Goal: Task Accomplishment & Management: Manage account settings

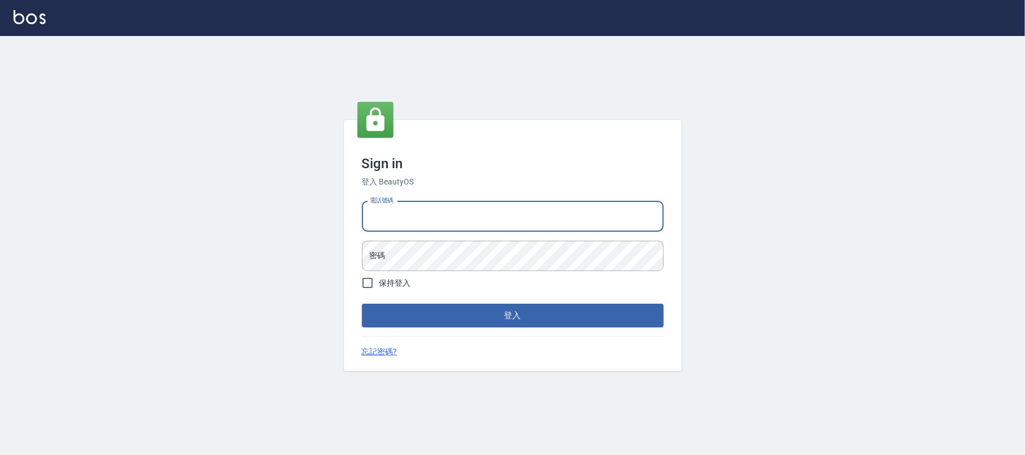
click at [480, 226] on input "電話號碼" at bounding box center [513, 216] width 302 height 30
type input "0931315450"
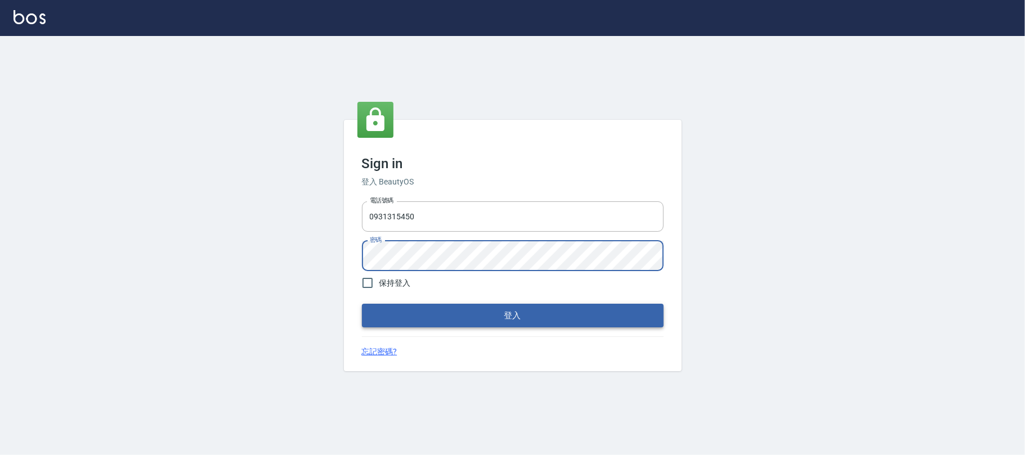
click at [502, 324] on button "登入" at bounding box center [513, 316] width 302 height 24
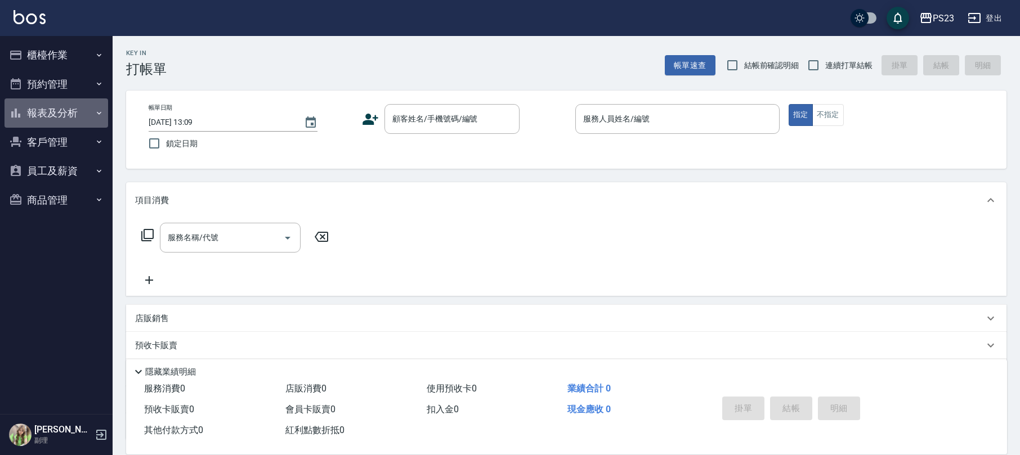
click at [52, 110] on button "報表及分析" at bounding box center [57, 112] width 104 height 29
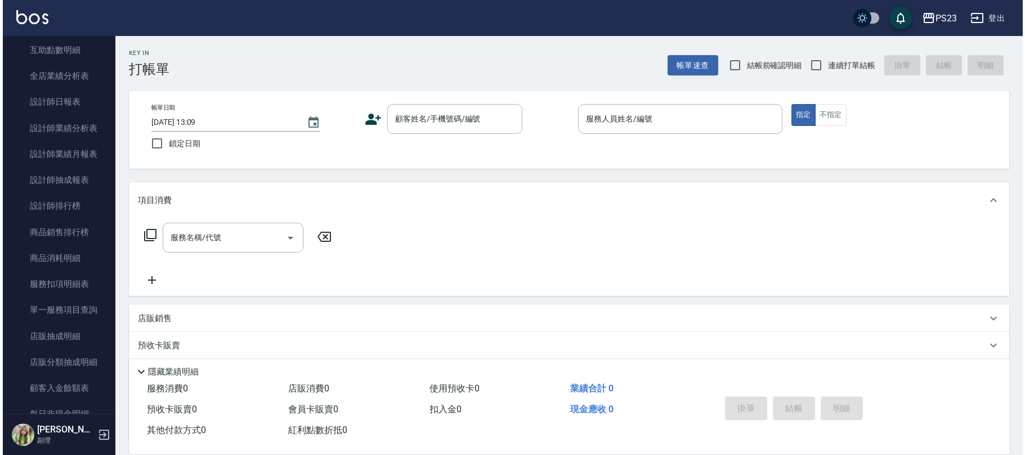
scroll to position [300, 0]
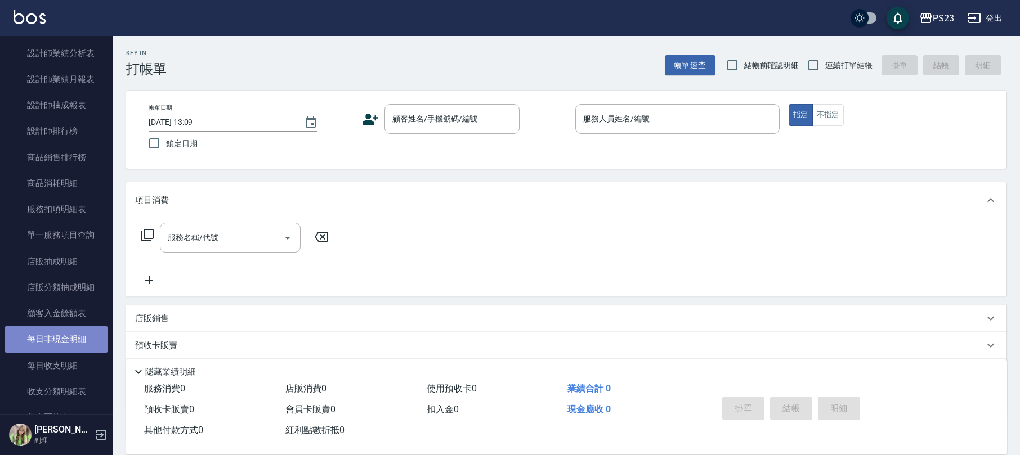
click at [81, 343] on link "每日非現金明細" at bounding box center [57, 339] width 104 height 26
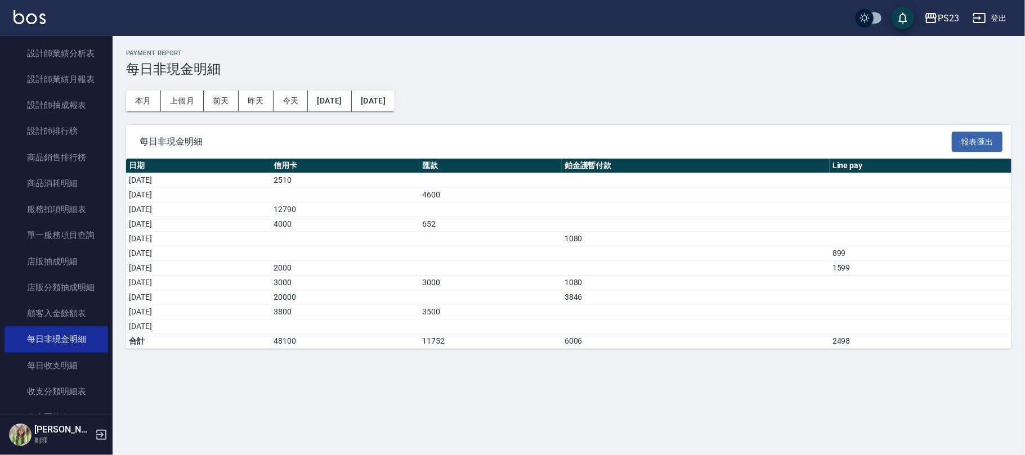
click at [994, 19] on button "登出" at bounding box center [989, 18] width 43 height 21
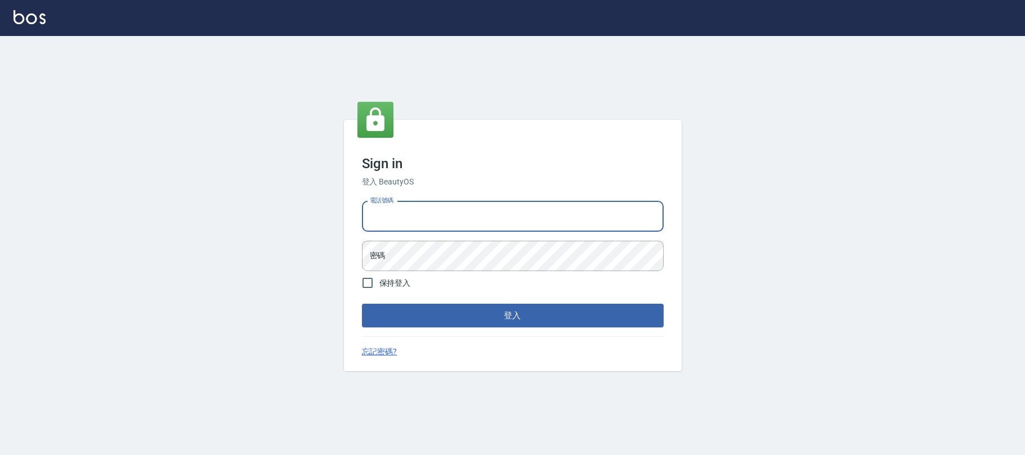
click at [549, 210] on input "電話號碼" at bounding box center [513, 216] width 302 height 30
type input "0225420586"
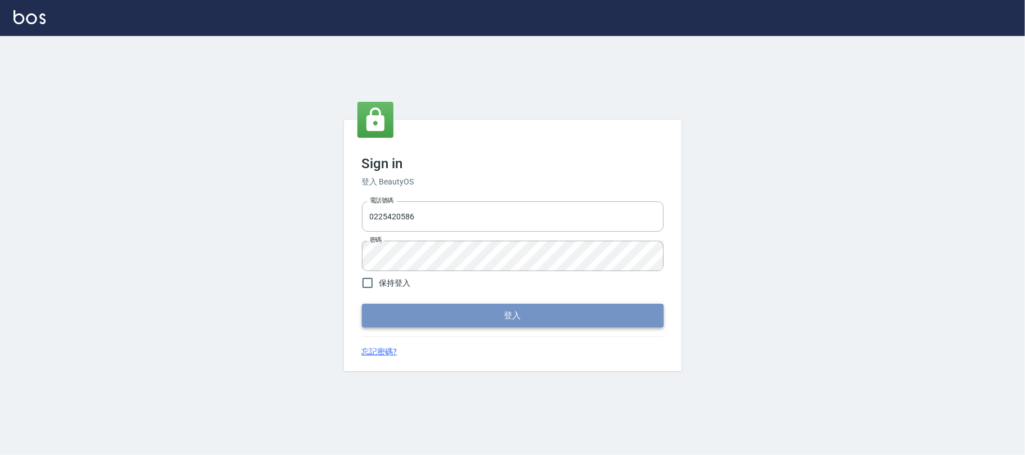
click at [513, 311] on button "登入" at bounding box center [513, 316] width 302 height 24
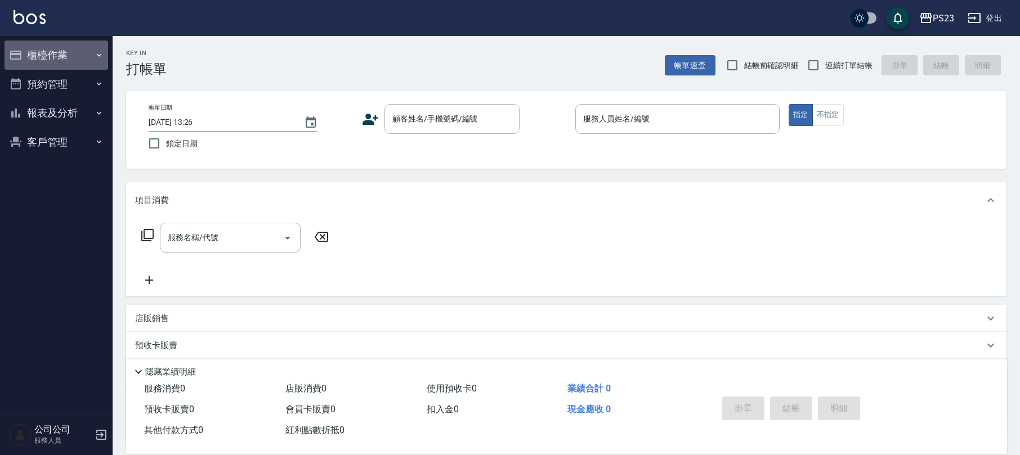
click at [39, 60] on button "櫃檯作業" at bounding box center [57, 55] width 104 height 29
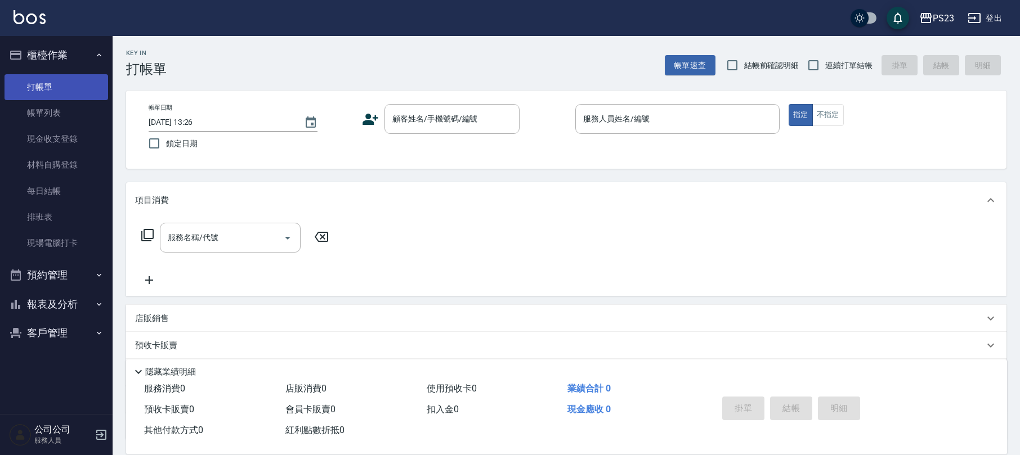
click at [47, 90] on link "打帳單" at bounding box center [57, 87] width 104 height 26
click at [811, 63] on input "連續打單結帳" at bounding box center [813, 65] width 24 height 24
checkbox input "true"
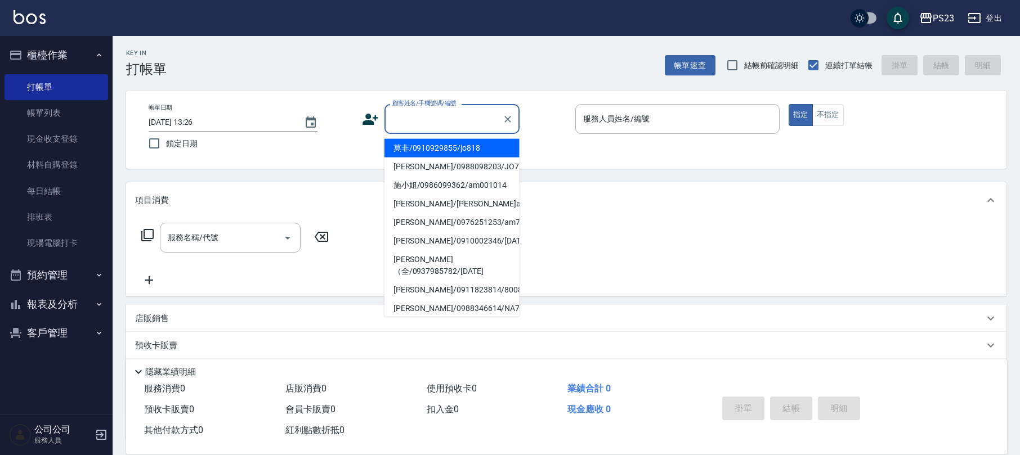
click at [400, 115] on div "顧客姓名/手機號碼/編號 顧客姓名/手機號碼/編號" at bounding box center [451, 119] width 135 height 30
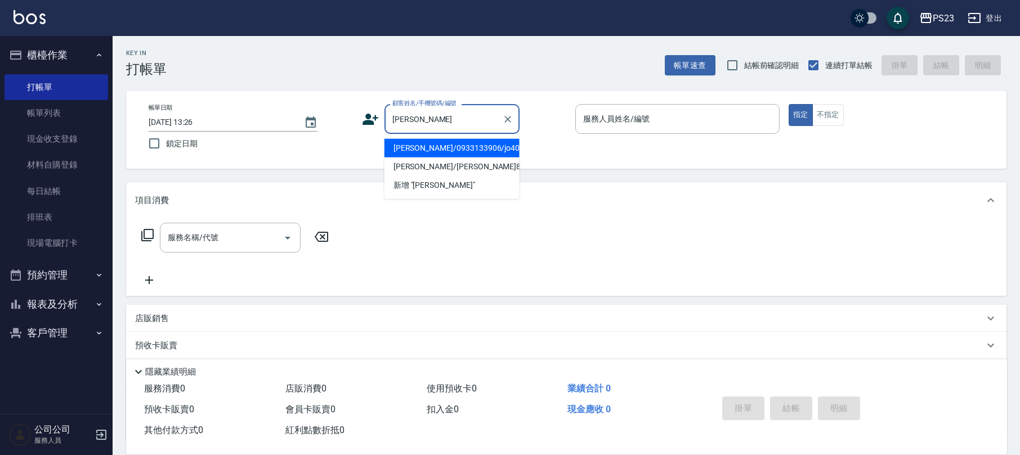
click at [472, 149] on li "王紫緹/0933133906/jo400120" at bounding box center [451, 148] width 135 height 19
type input "王紫緹/0933133906/jo400120"
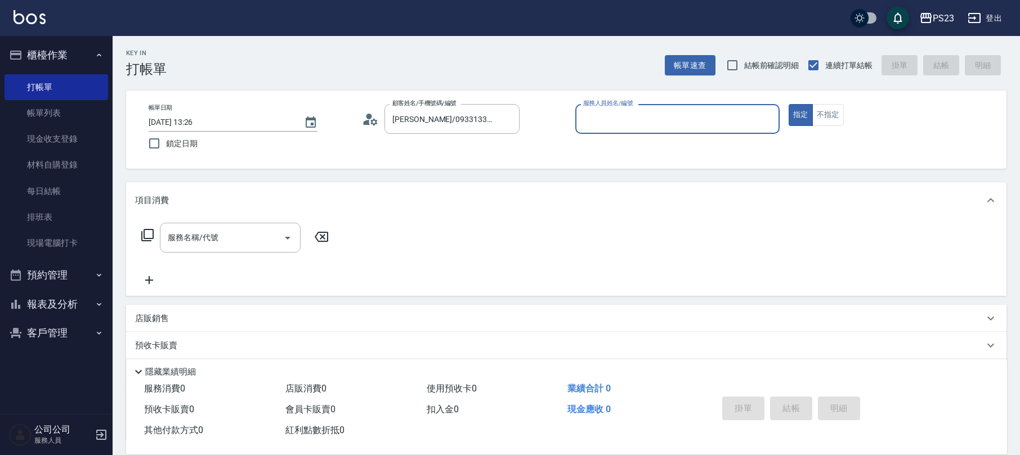
click at [367, 118] on circle at bounding box center [369, 117] width 6 height 6
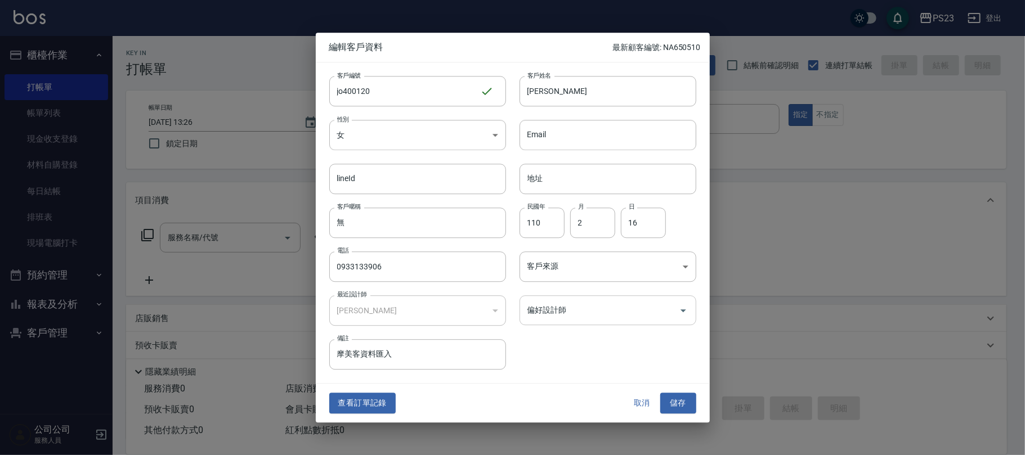
click at [555, 308] on input "偏好設計師" at bounding box center [599, 311] width 150 height 20
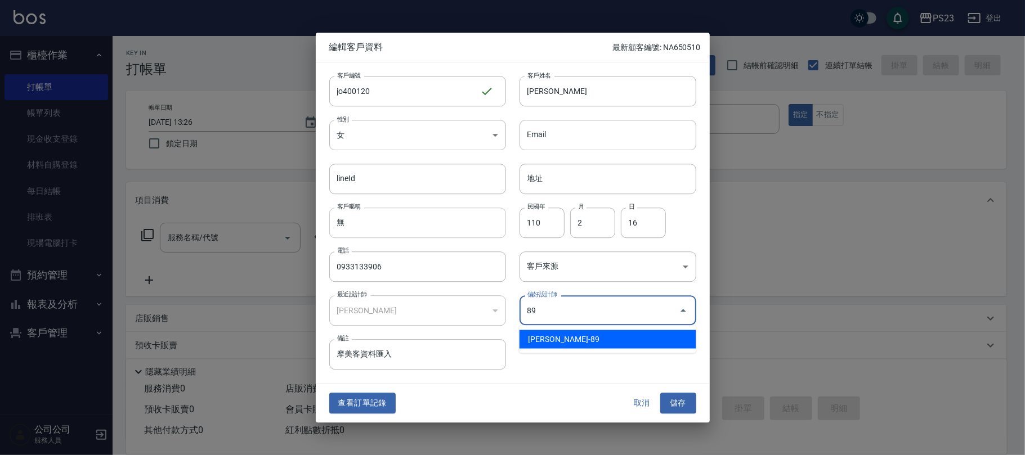
type input "Joe"
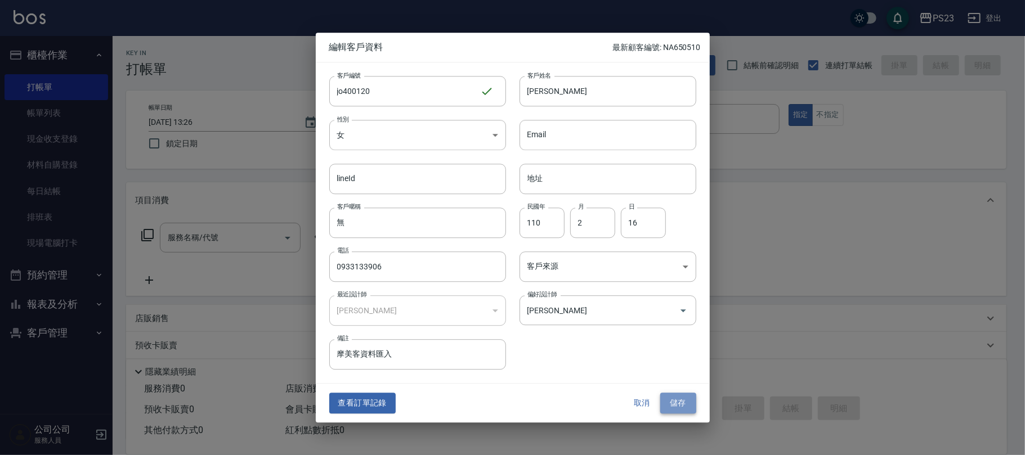
click at [671, 405] on button "儲存" at bounding box center [678, 403] width 36 height 21
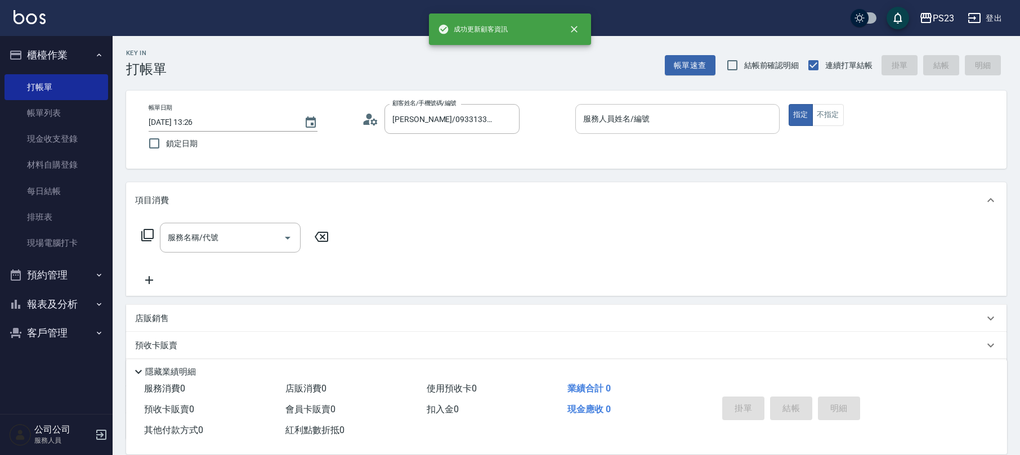
click at [606, 125] on input "服務人員姓名/編號" at bounding box center [677, 119] width 194 height 20
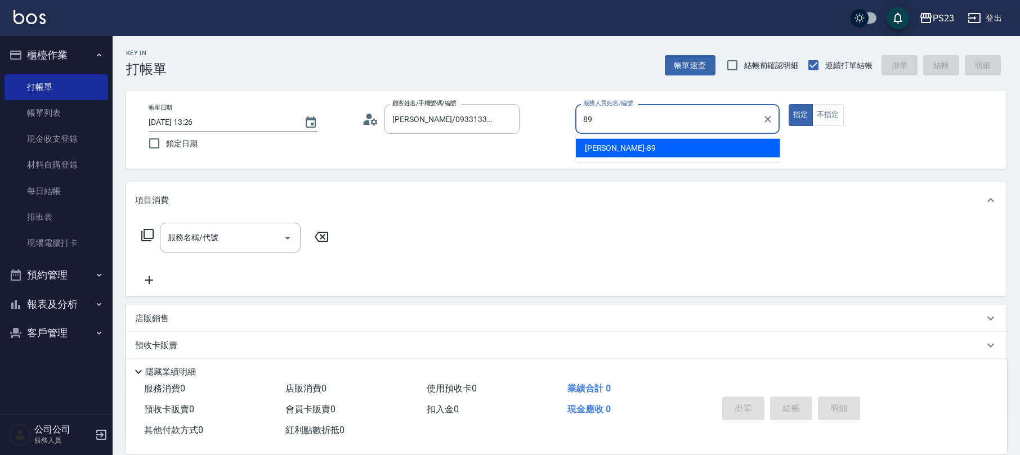
type input "JOE-89"
type button "true"
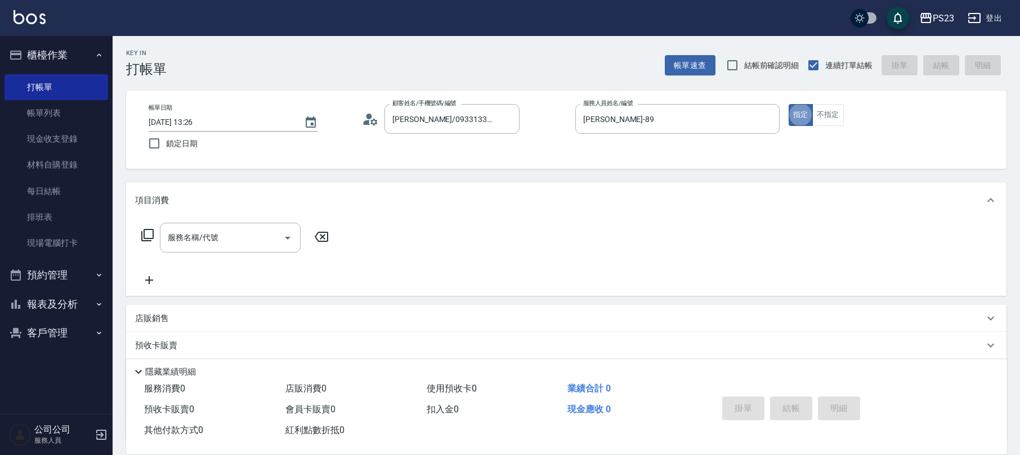
click at [147, 239] on icon at bounding box center [148, 235] width 14 height 14
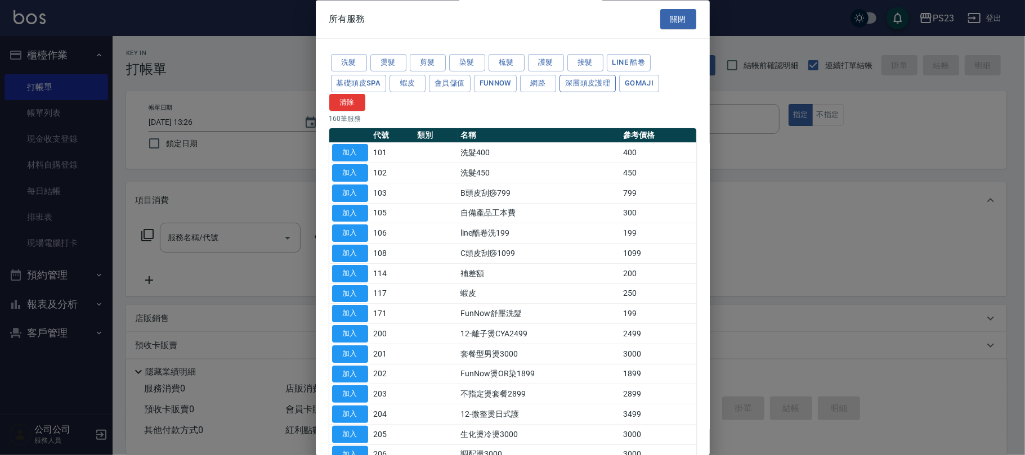
click at [585, 84] on button "深層頭皮護理" at bounding box center [587, 83] width 56 height 17
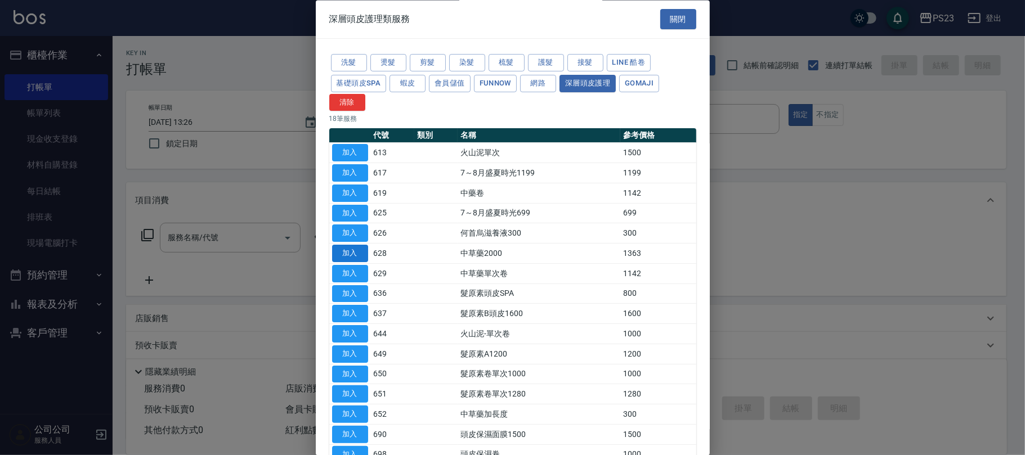
click at [352, 257] on button "加入" at bounding box center [350, 253] width 36 height 17
type input "中草藥2000(628)"
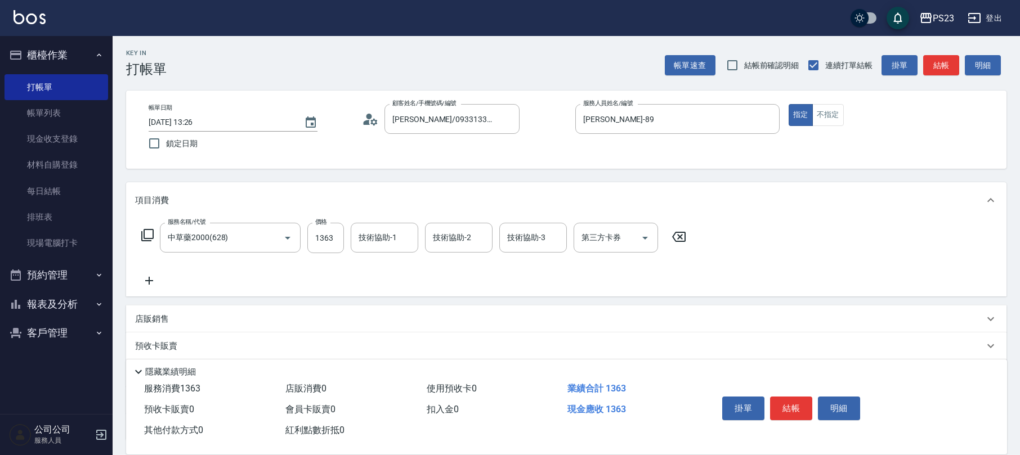
click at [147, 233] on icon at bounding box center [148, 235] width 14 height 14
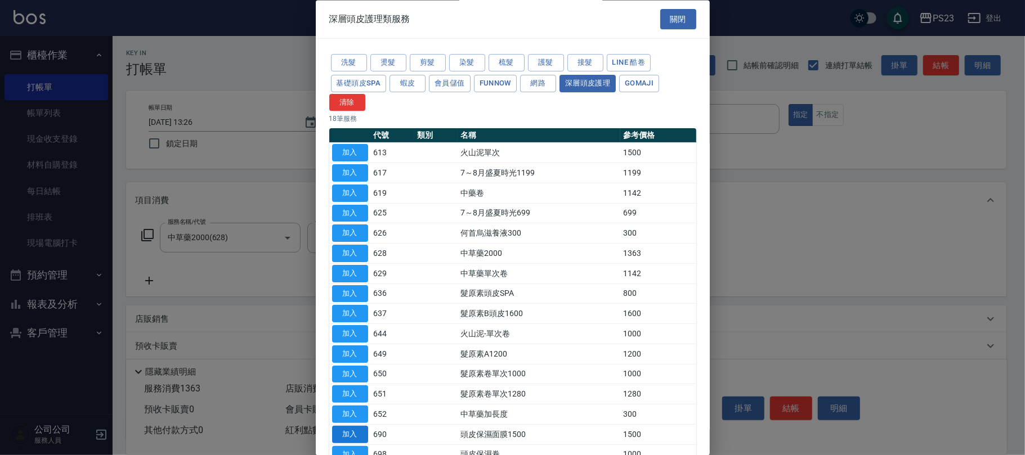
click at [342, 435] on button "加入" at bounding box center [350, 434] width 36 height 17
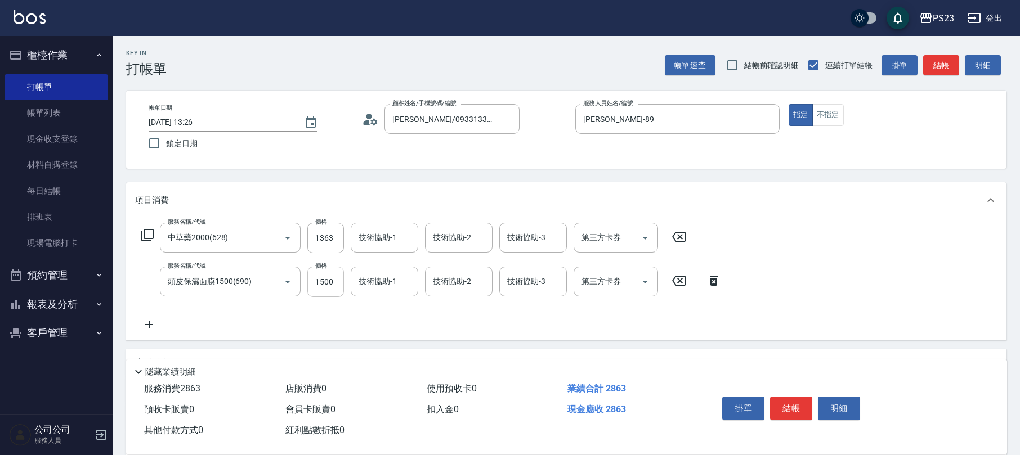
click at [325, 284] on input "1500" at bounding box center [325, 282] width 37 height 30
type input "1300"
click at [327, 241] on input "1363" at bounding box center [325, 238] width 37 height 30
type input "1500"
type input "JOE-89"
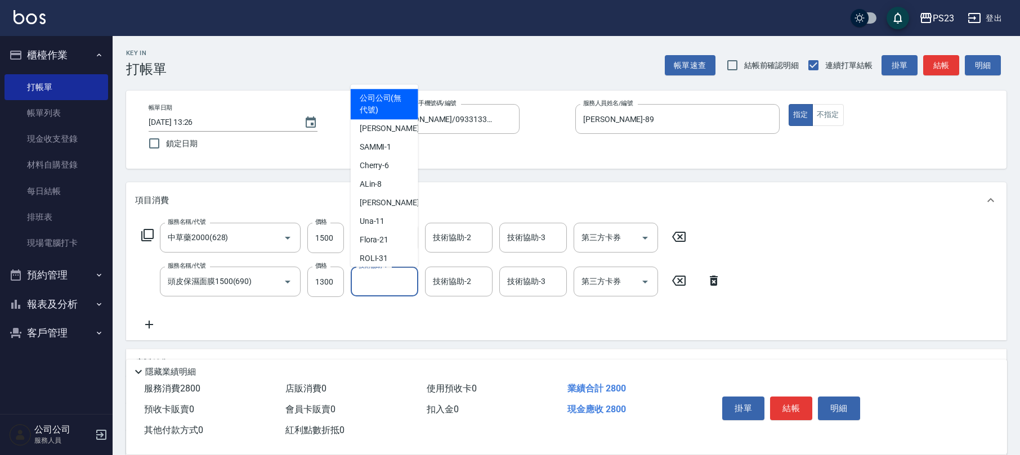
click at [389, 288] on input "技術協助-1" at bounding box center [384, 282] width 57 height 20
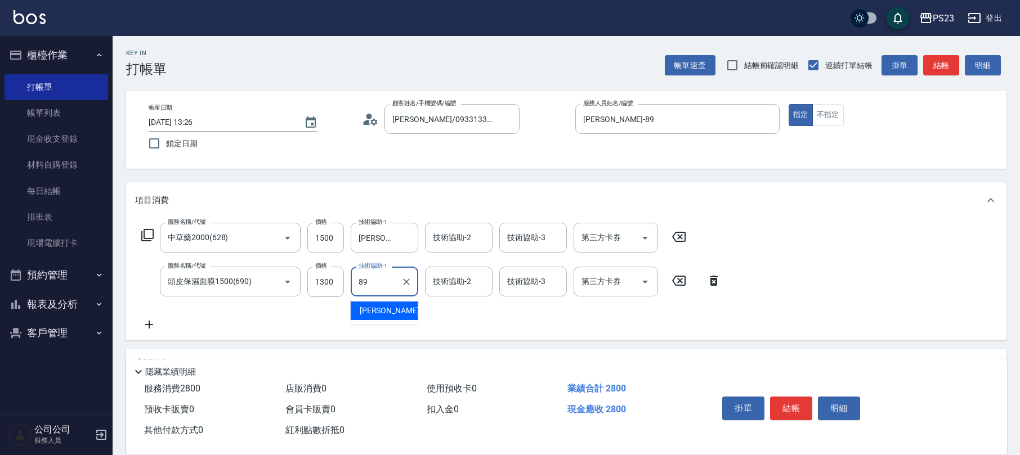
type input "JOE-89"
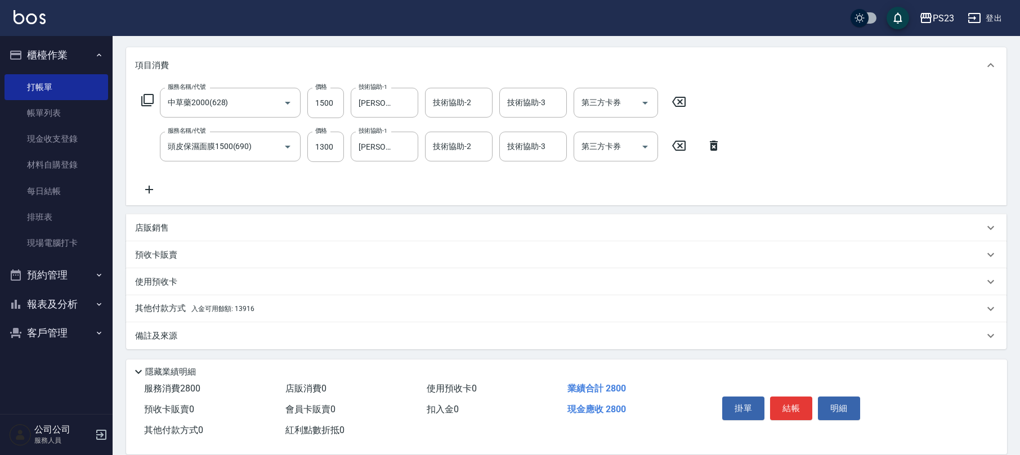
click at [165, 230] on p "店販銷售" at bounding box center [152, 228] width 34 height 12
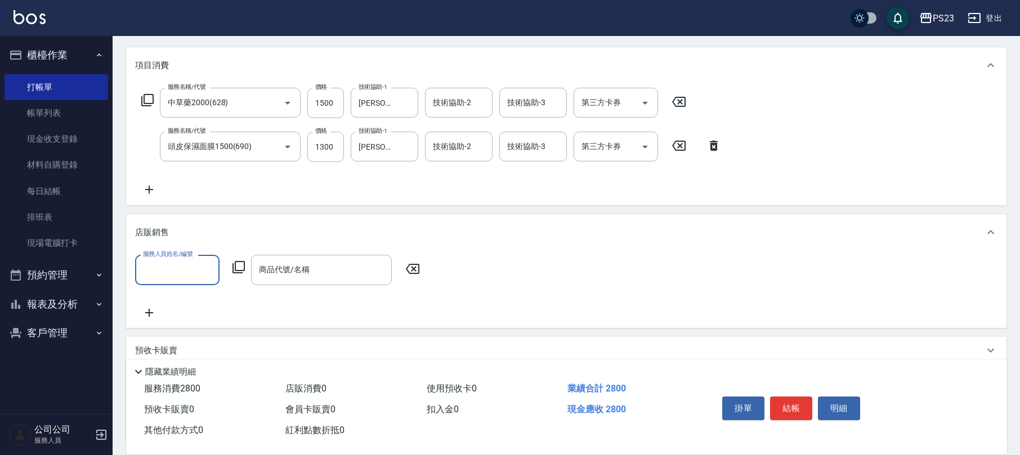
scroll to position [1, 0]
type input "JOE-89"
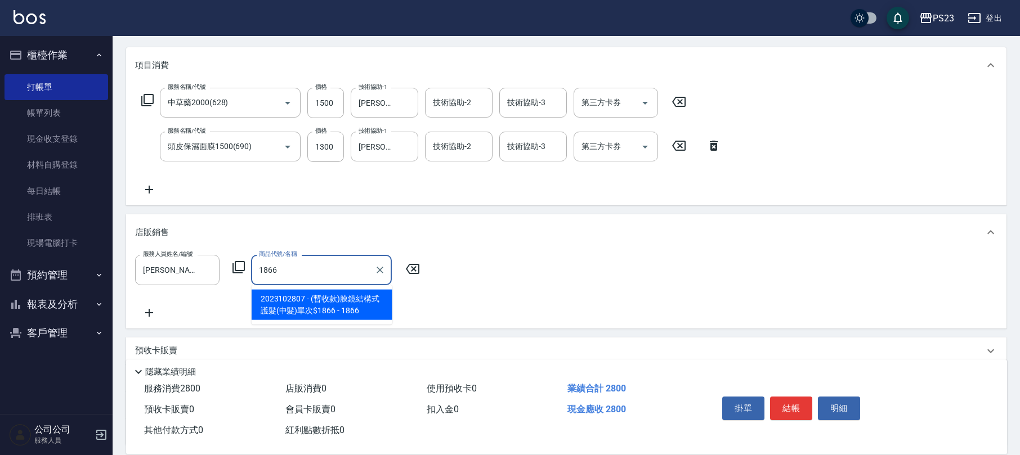
click at [300, 306] on span "2023102807 - (暫收款)膜鏡結構式護髮(中髮)單次$1866 - 1866" at bounding box center [322, 305] width 141 height 30
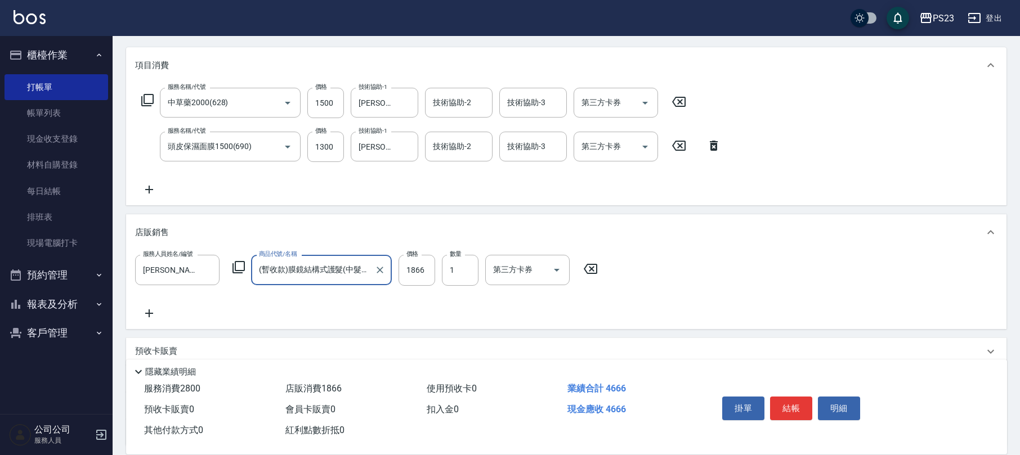
scroll to position [231, 0]
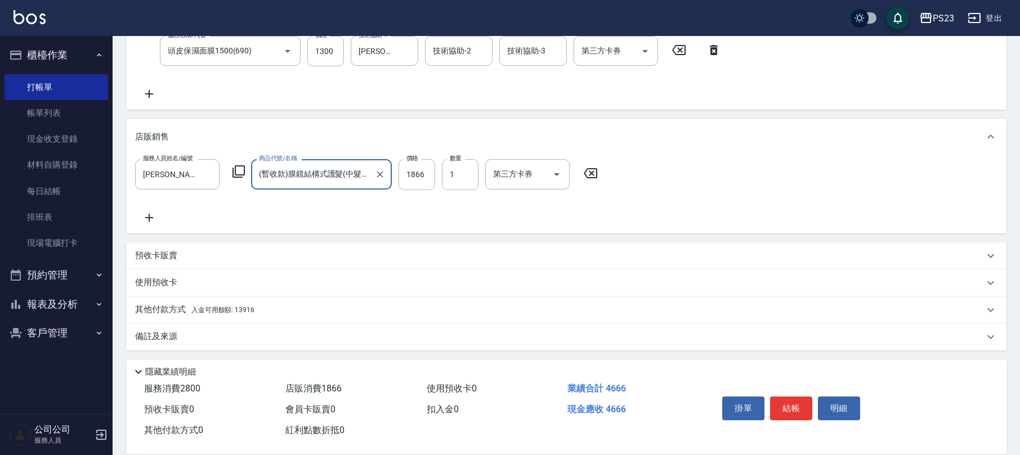
type input "(暫收款)膜鏡結構式護髮(中髮)單次$1866"
click at [270, 298] on div "其他付款方式 入金可用餘額: 13916" at bounding box center [566, 310] width 880 height 27
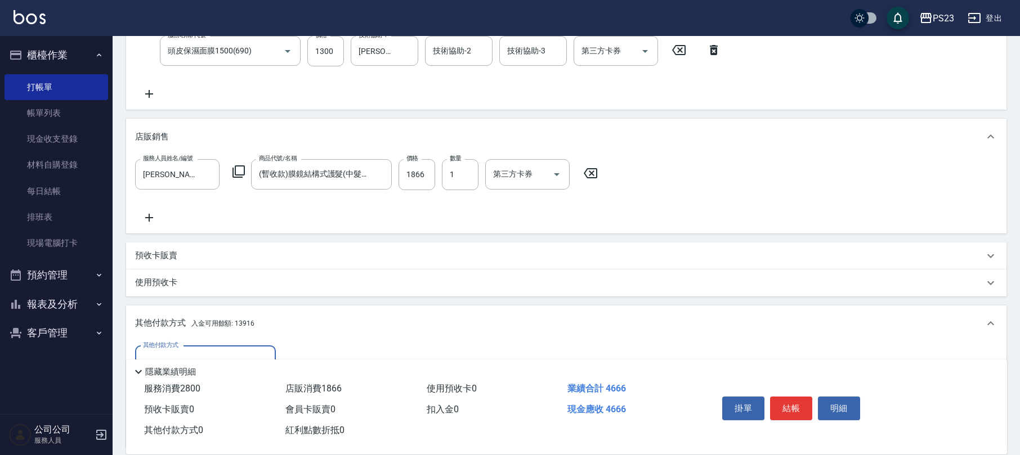
scroll to position [364, 0]
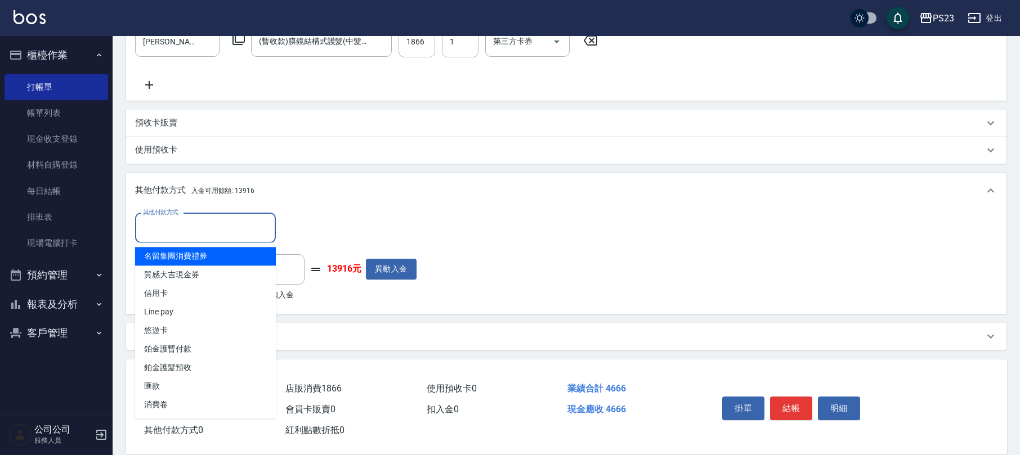
click at [227, 226] on input "其他付款方式" at bounding box center [205, 228] width 131 height 20
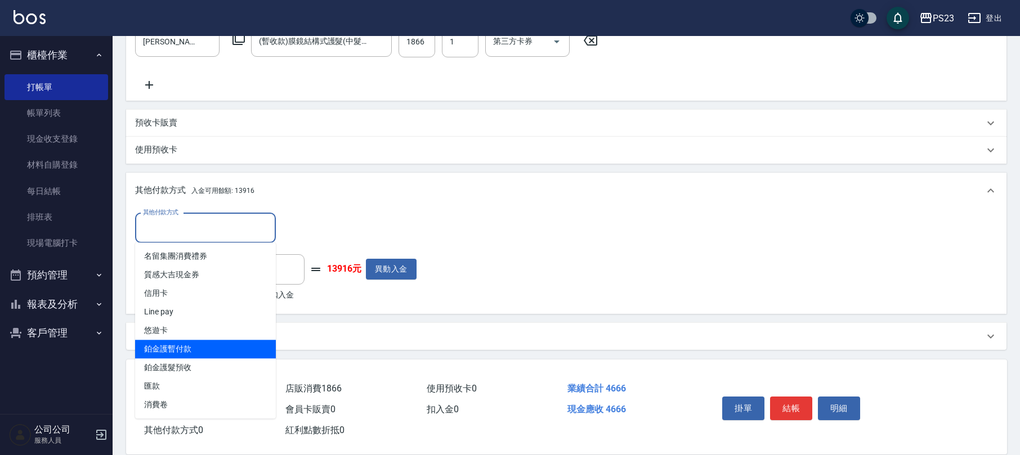
click at [195, 348] on span "鉑金護暫付款" at bounding box center [205, 349] width 141 height 19
type input "鉑金護暫付款"
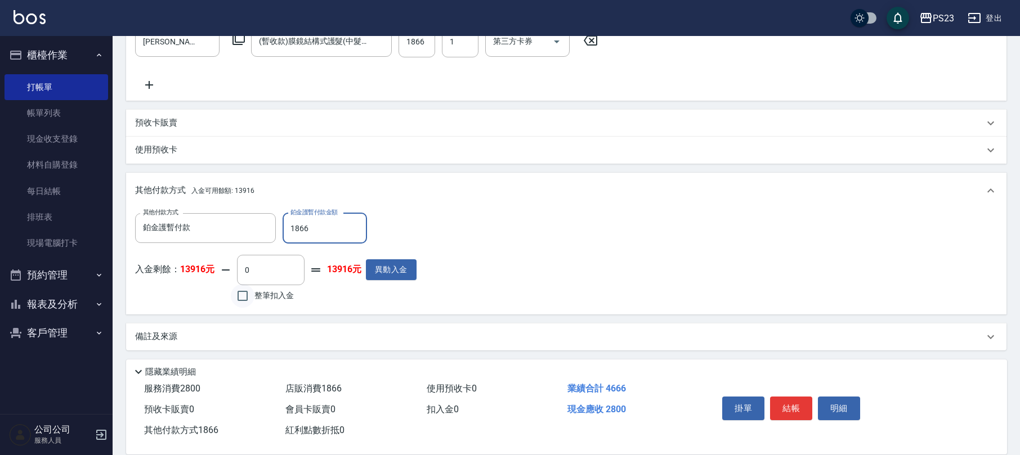
type input "1866"
click at [253, 293] on input "整筆扣入金" at bounding box center [243, 296] width 24 height 24
checkbox input "true"
type input "2800"
click at [799, 409] on button "結帳" at bounding box center [791, 409] width 42 height 24
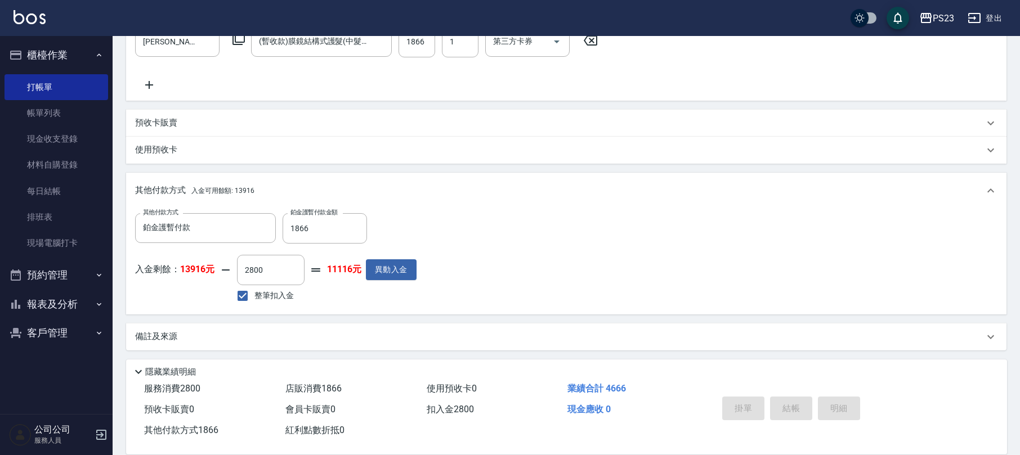
type input "2025/08/11 13:28"
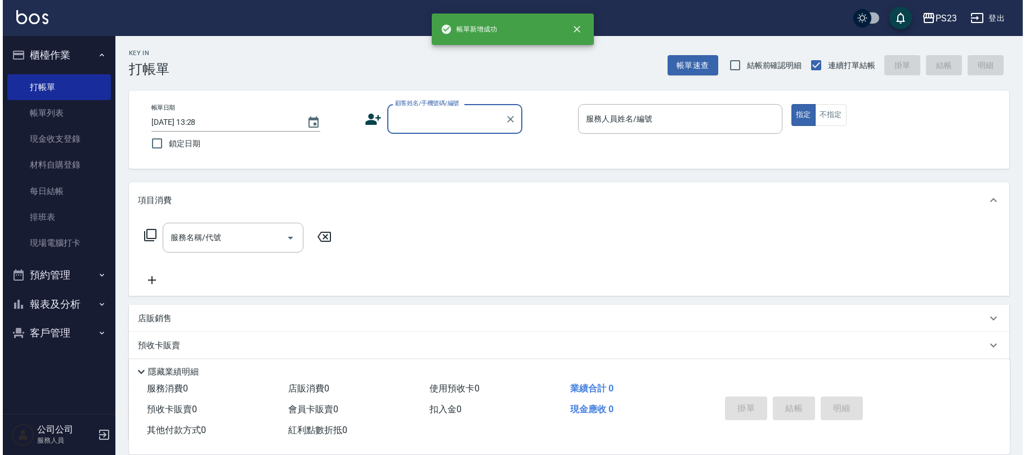
scroll to position [0, 0]
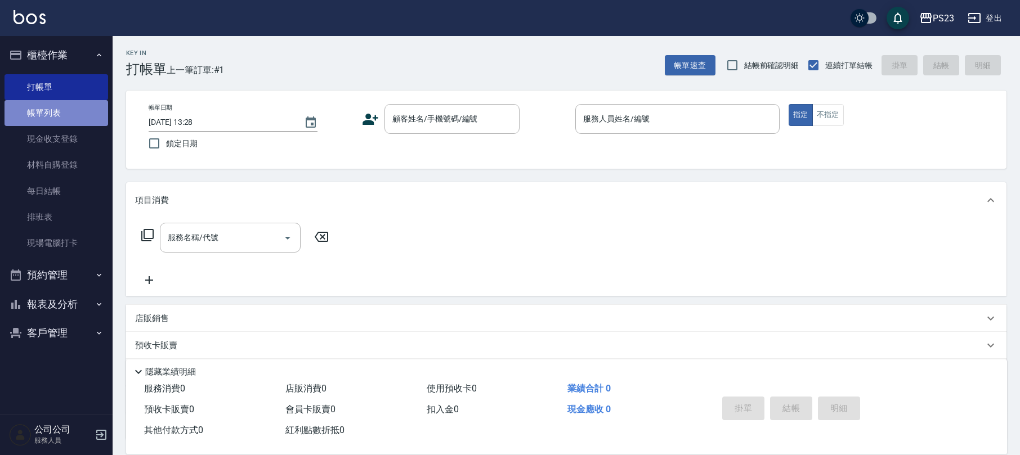
click at [33, 109] on link "帳單列表" at bounding box center [57, 113] width 104 height 26
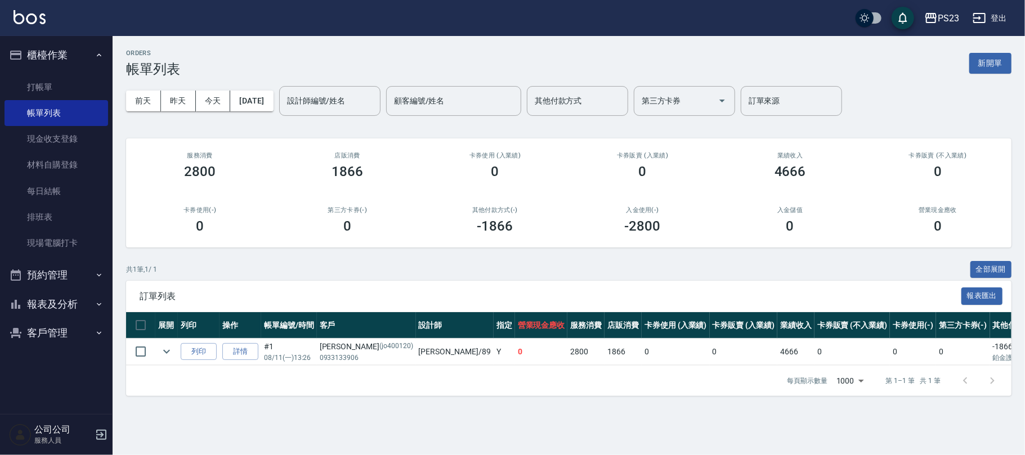
click at [83, 302] on button "報表及分析" at bounding box center [57, 304] width 104 height 29
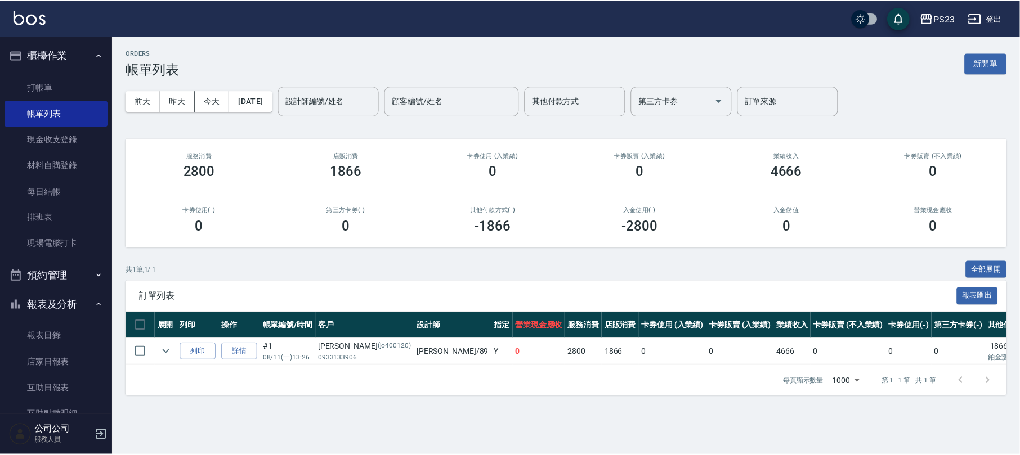
scroll to position [164, 0]
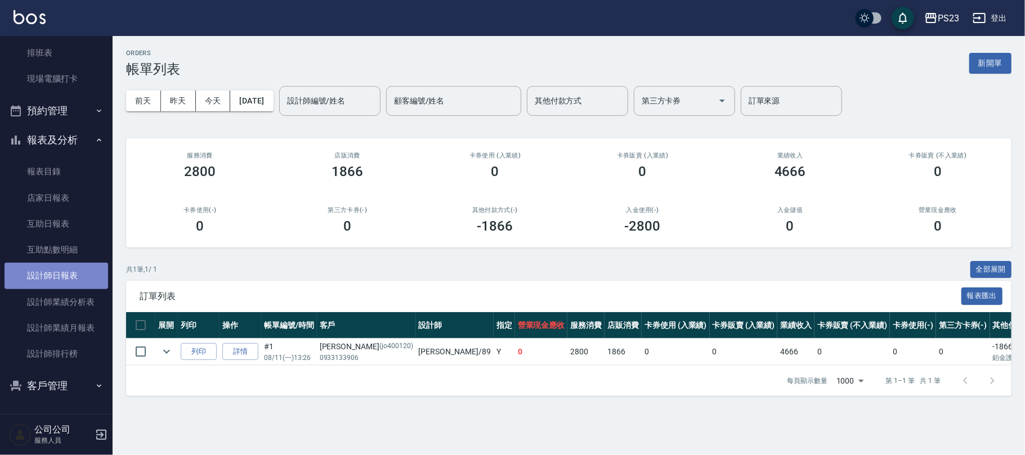
click at [72, 266] on link "設計師日報表" at bounding box center [57, 276] width 104 height 26
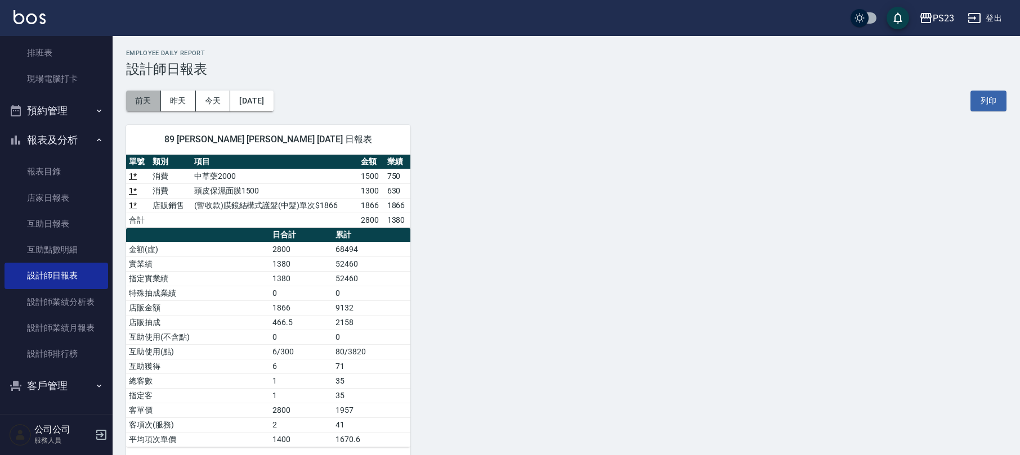
click at [145, 96] on button "前天" at bounding box center [143, 101] width 35 height 21
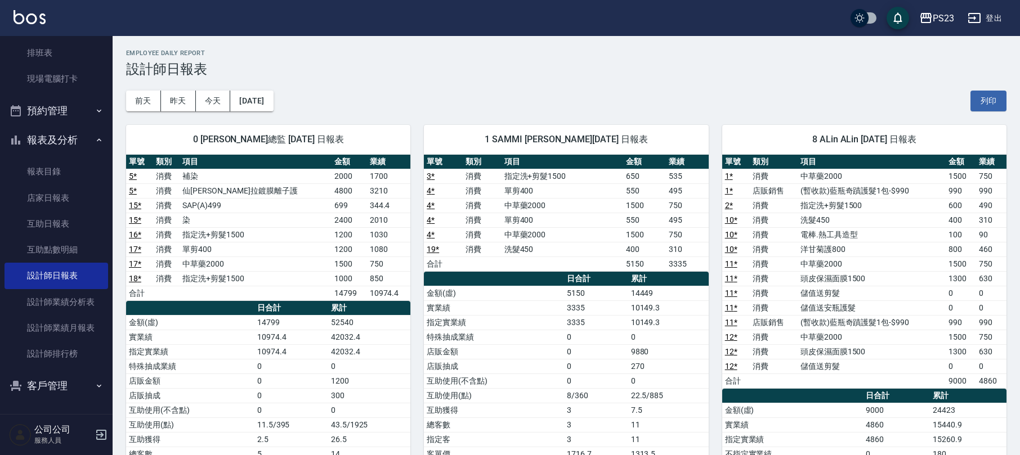
click at [968, 7] on div "PS23 登出" at bounding box center [510, 18] width 1020 height 36
drag, startPoint x: 981, startPoint y: 5, endPoint x: 979, endPoint y: 12, distance: 7.1
click at [981, 9] on div "PS23 登出" at bounding box center [510, 18] width 1020 height 36
click at [979, 12] on icon "button" at bounding box center [974, 18] width 14 height 14
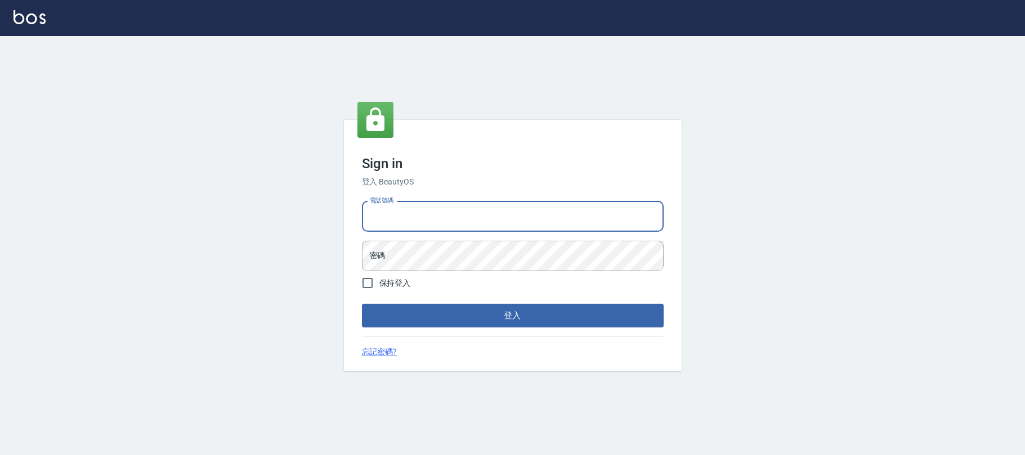
click at [465, 214] on input "電話號碼" at bounding box center [513, 216] width 302 height 30
type input "0930798111"
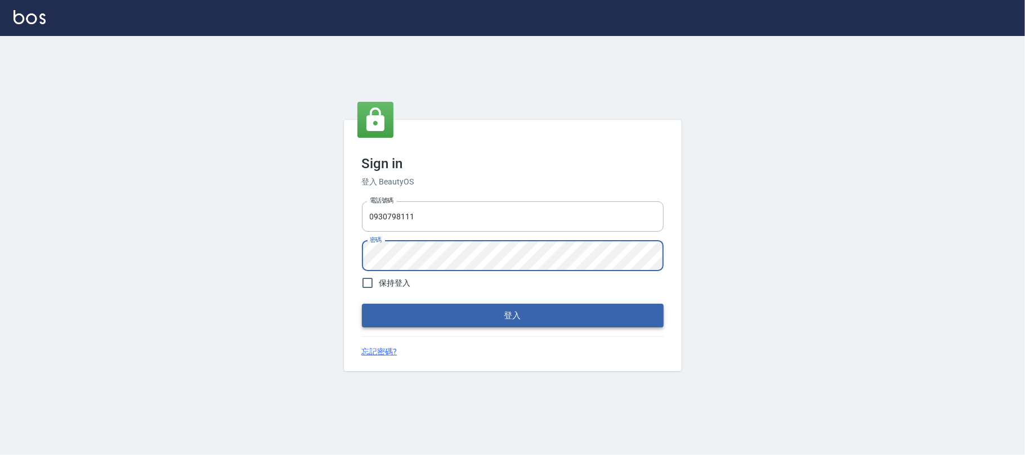
click at [561, 313] on button "登入" at bounding box center [513, 316] width 302 height 24
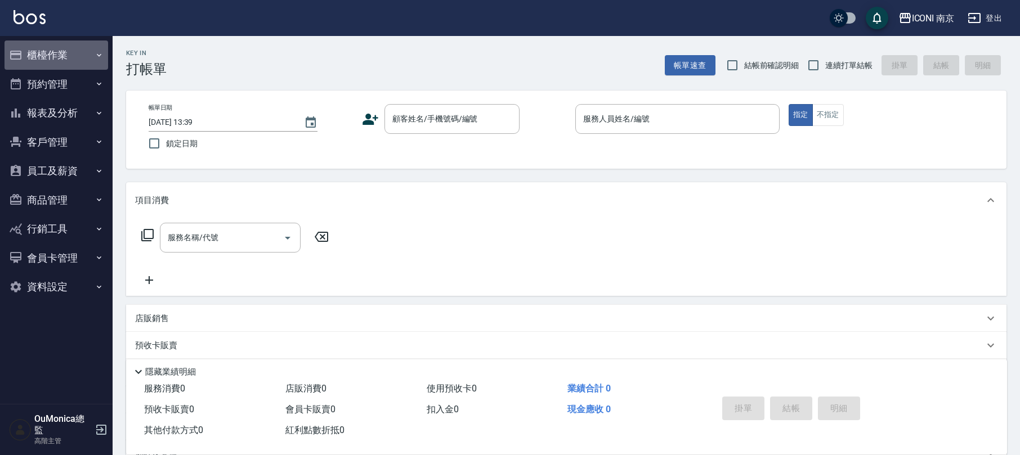
click at [79, 50] on button "櫃檯作業" at bounding box center [57, 55] width 104 height 29
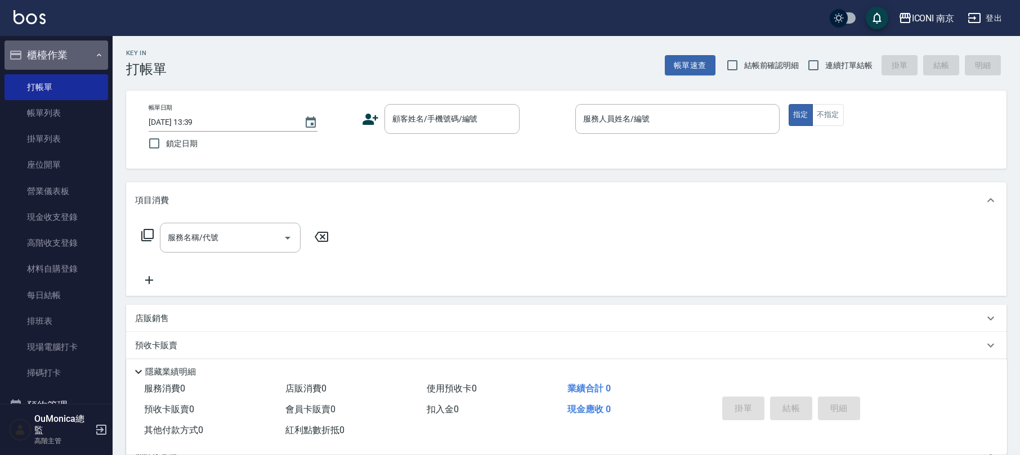
click at [78, 50] on button "櫃檯作業" at bounding box center [57, 55] width 104 height 29
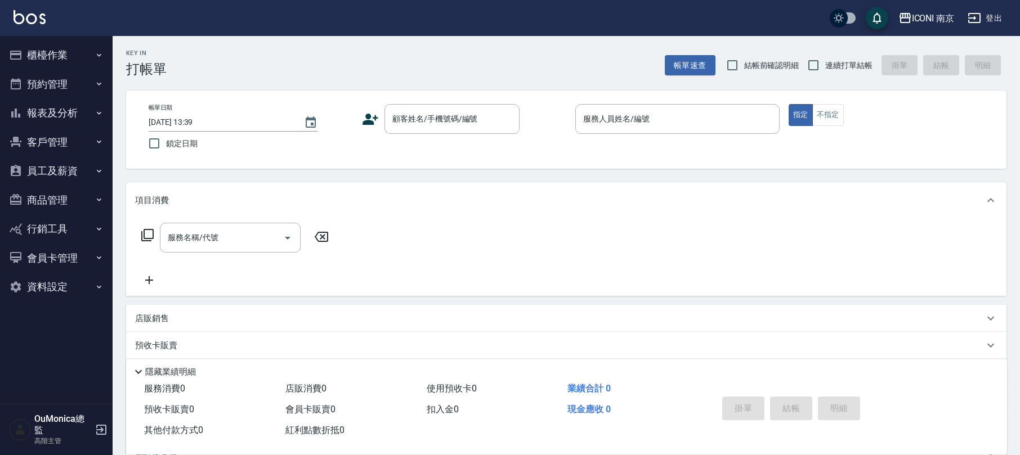
click at [52, 160] on button "員工及薪資" at bounding box center [57, 170] width 104 height 29
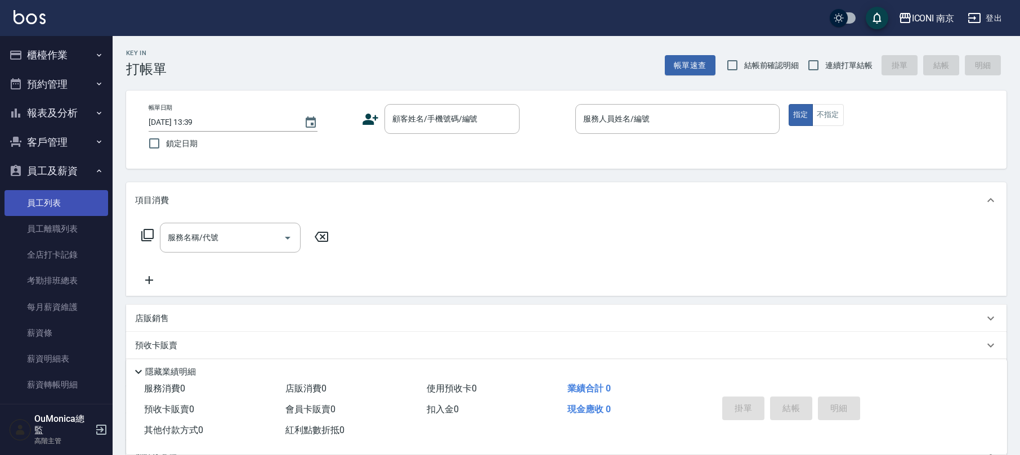
click at [52, 200] on link "員工列表" at bounding box center [57, 203] width 104 height 26
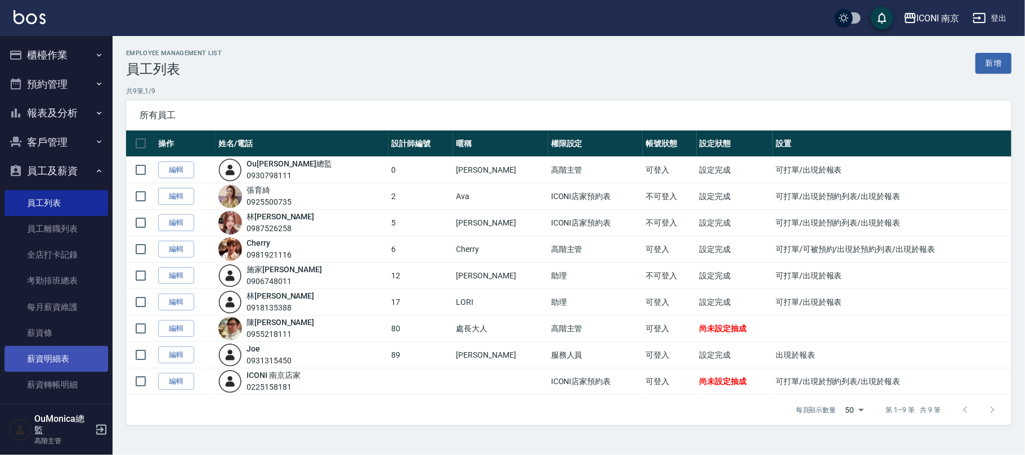
scroll to position [127, 0]
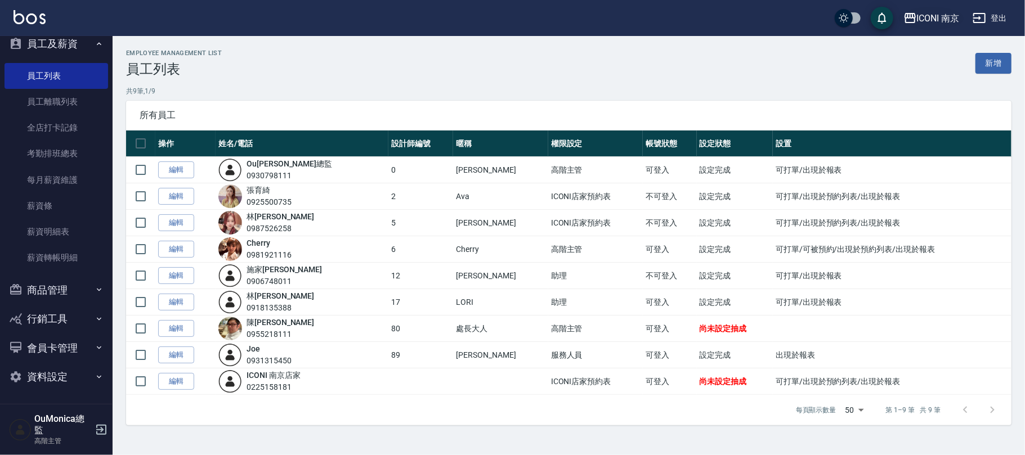
click at [921, 10] on button "ICONI 南京" at bounding box center [931, 18] width 65 height 23
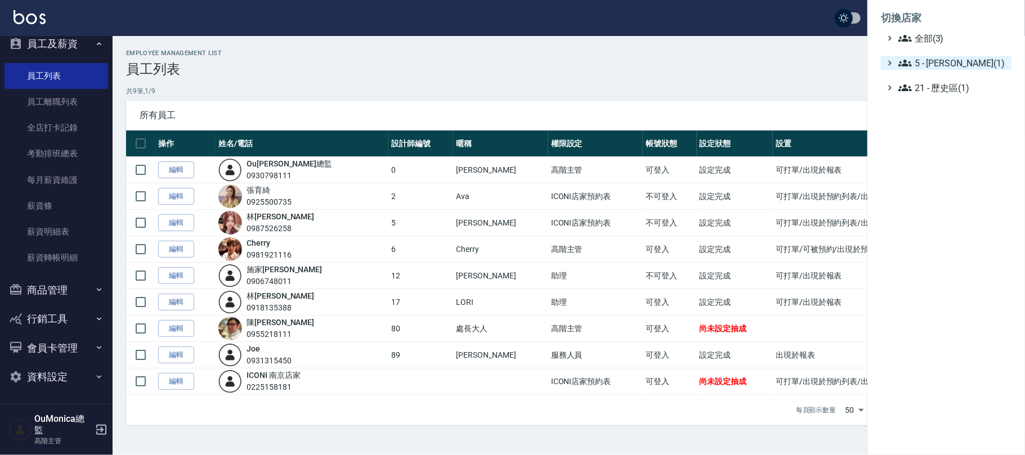
click at [905, 62] on icon at bounding box center [905, 63] width 14 height 7
click at [912, 77] on icon at bounding box center [916, 76] width 14 height 7
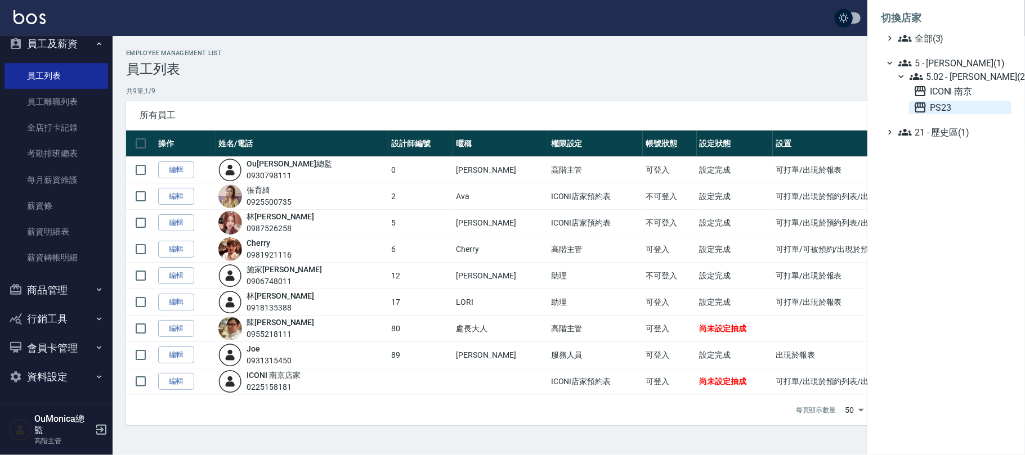
click at [918, 107] on icon at bounding box center [919, 107] width 11 height 10
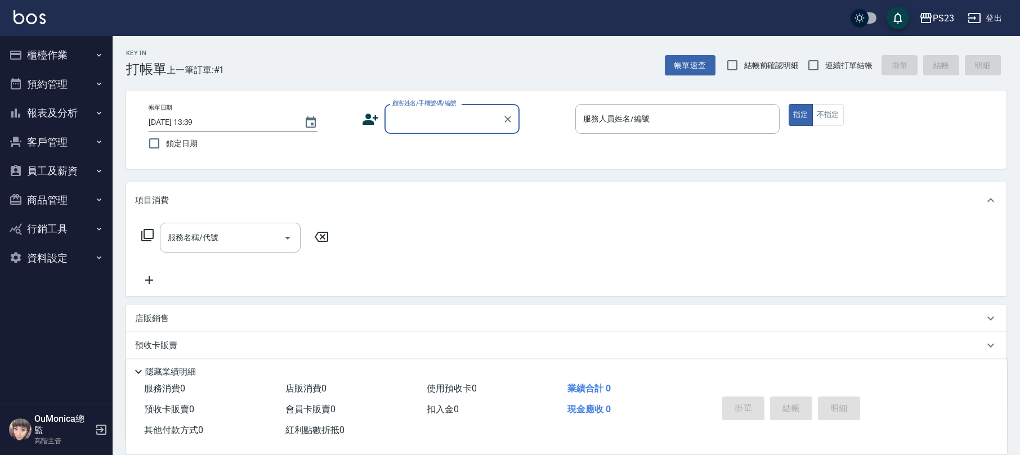
click at [79, 170] on button "員工及薪資" at bounding box center [57, 170] width 104 height 29
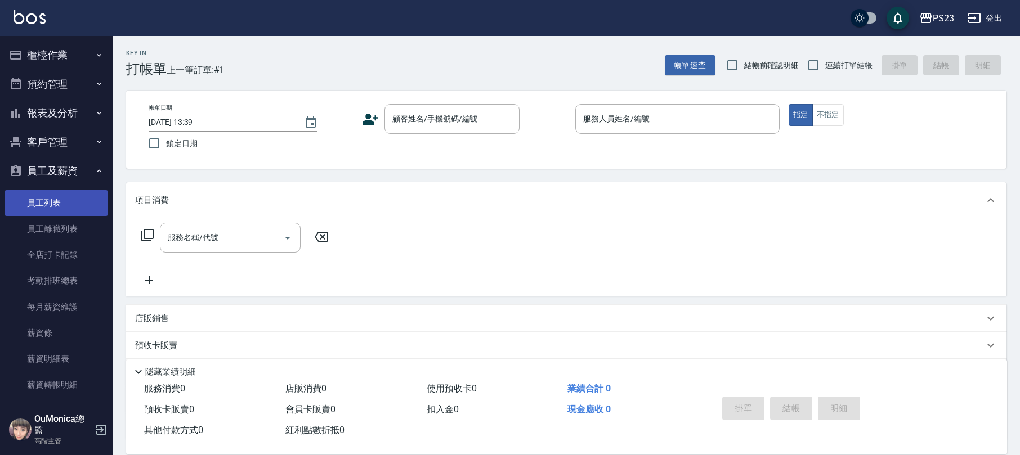
click at [64, 199] on link "員工列表" at bounding box center [57, 203] width 104 height 26
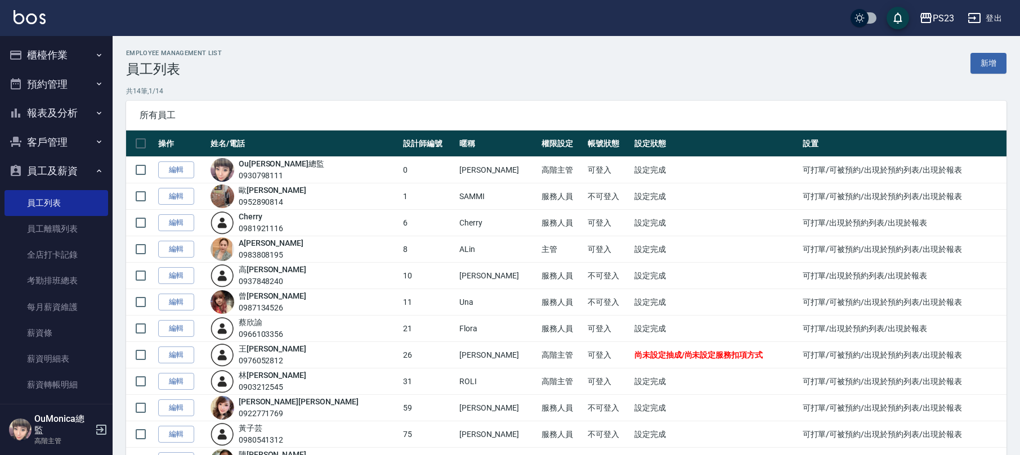
scroll to position [118, 0]
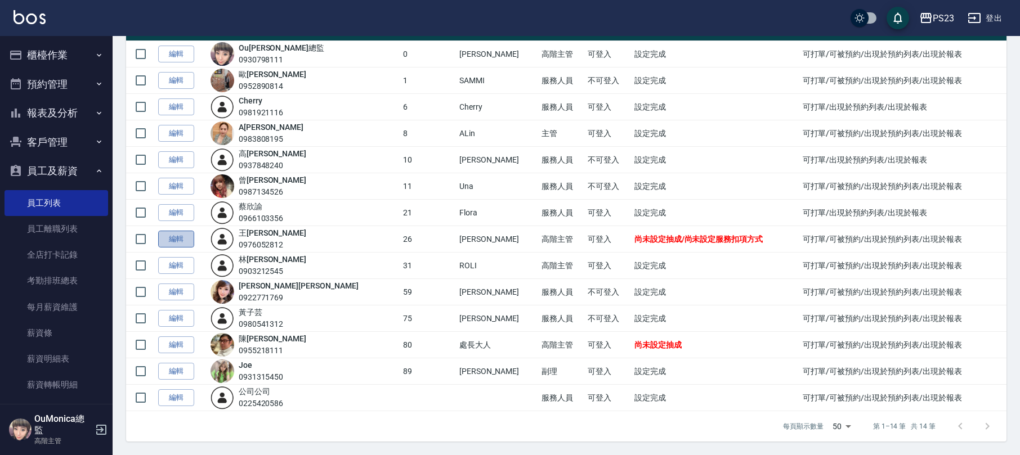
click at [179, 241] on link "編輯" at bounding box center [176, 239] width 36 height 17
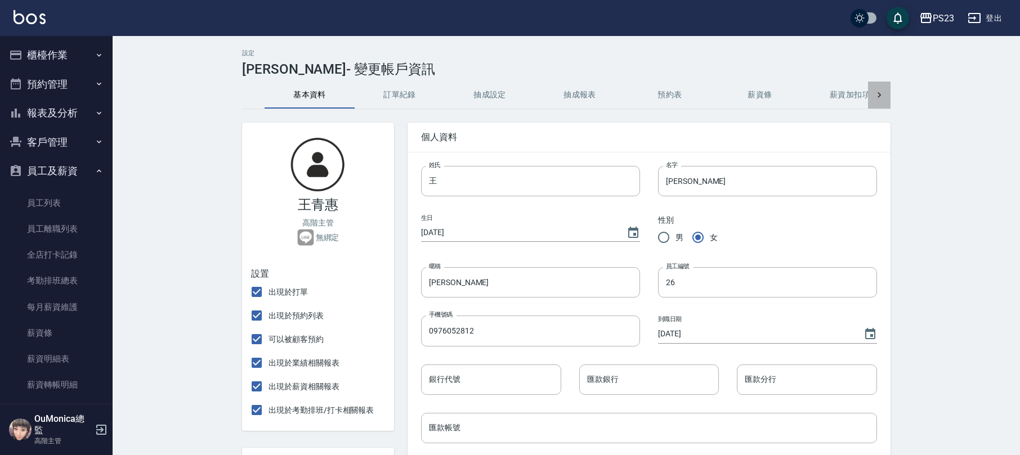
click at [881, 100] on icon at bounding box center [878, 94] width 11 height 11
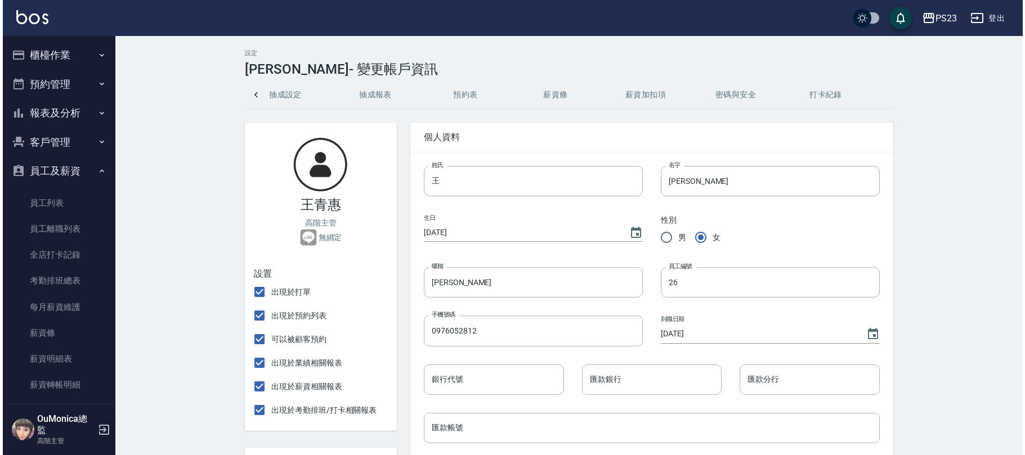
scroll to position [0, 207]
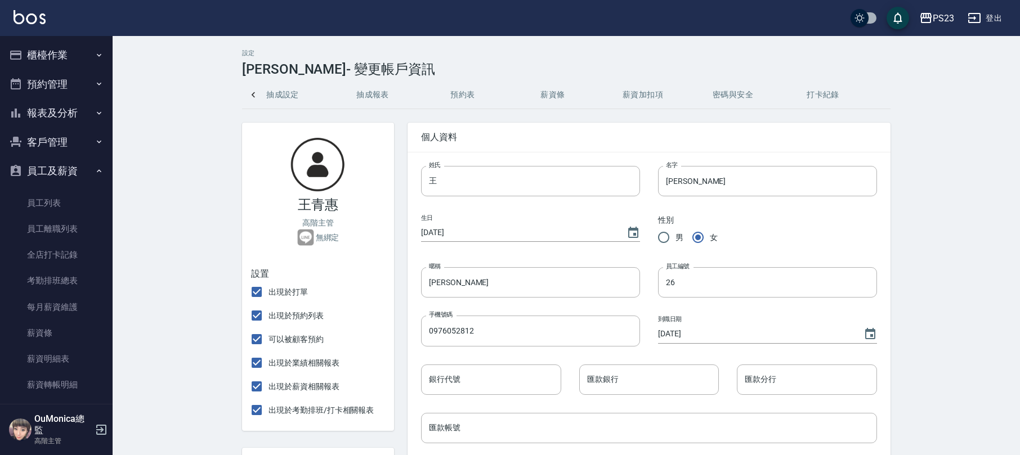
click at [384, 97] on button "抽成報表" at bounding box center [373, 95] width 90 height 27
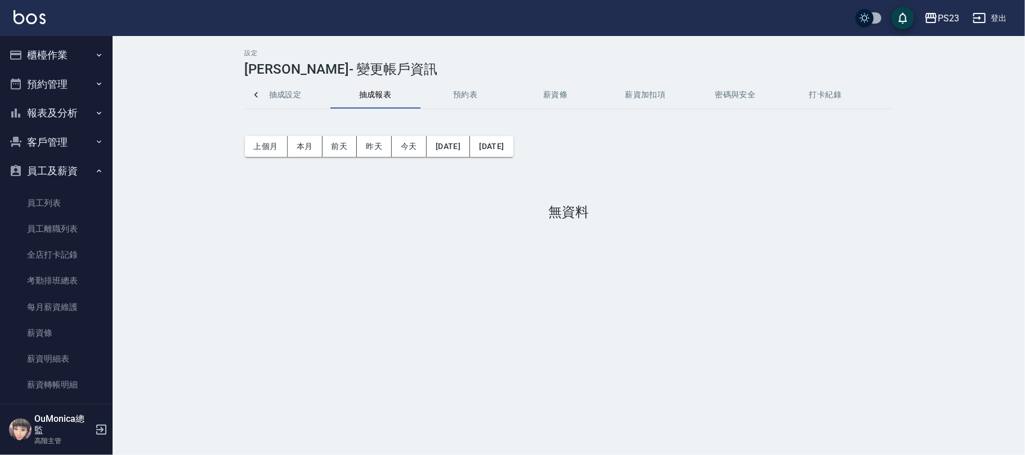
click at [568, 209] on h3 "無資料" at bounding box center [569, 212] width 41 height 16
click at [278, 91] on button "抽成設定" at bounding box center [285, 95] width 90 height 27
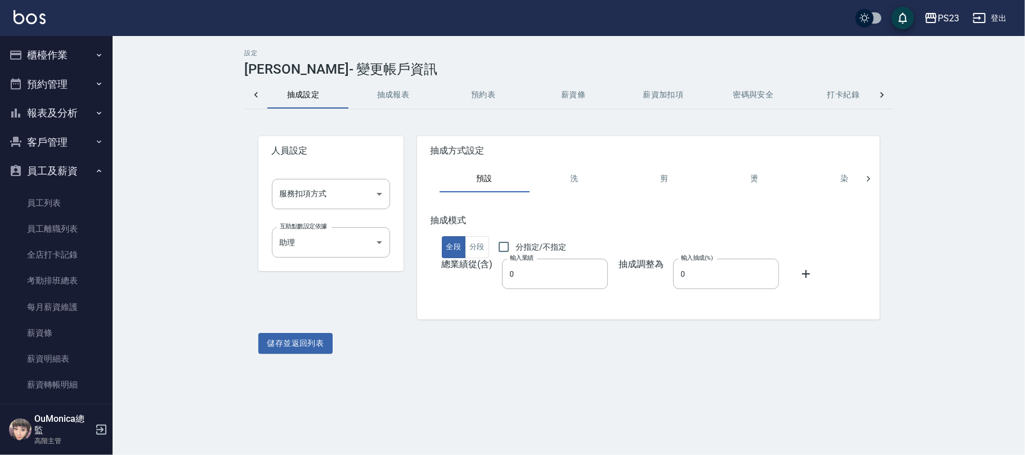
scroll to position [0, 180]
click at [499, 264] on div "總業績從(含) 輸入業績 0 輸入業績 抽成調整為 輸入抽成(%) 0 輸入抽成(%)" at bounding box center [710, 274] width 560 height 30
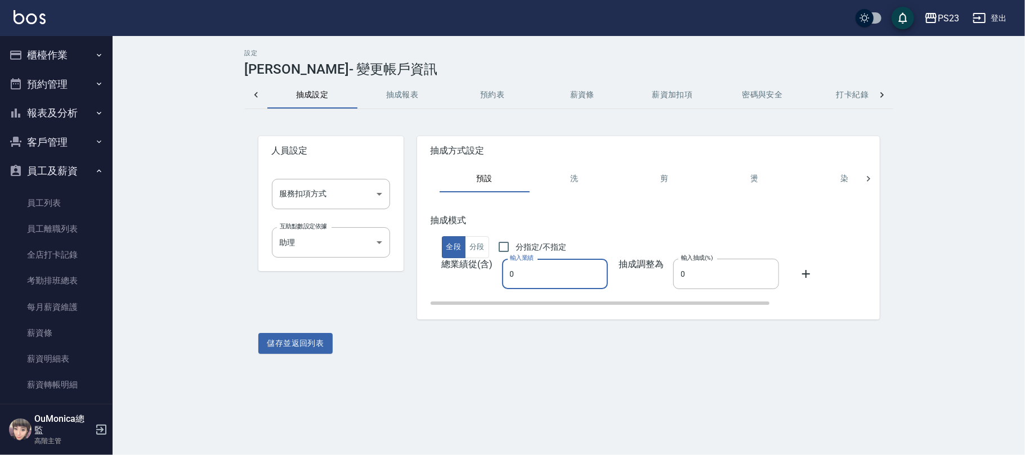
click at [507, 271] on input "0" at bounding box center [555, 274] width 106 height 30
click at [674, 280] on input "0" at bounding box center [726, 274] width 106 height 30
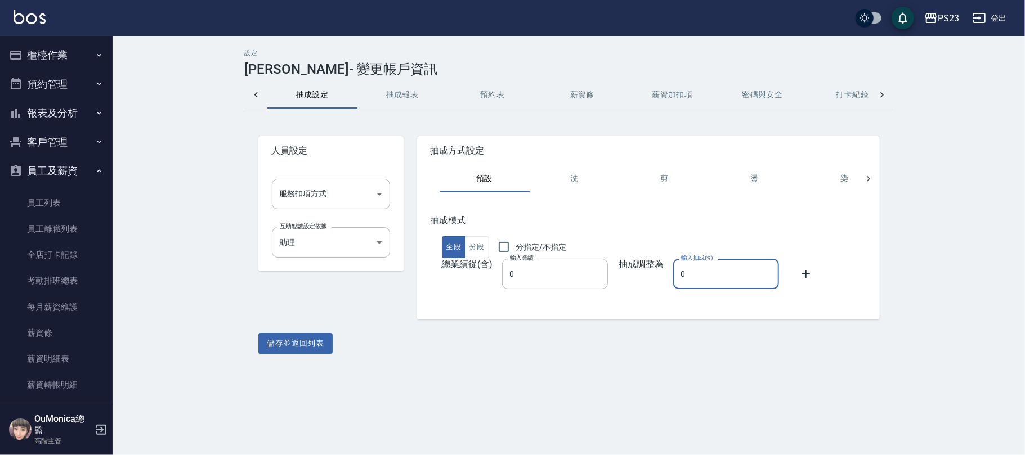
click at [259, 91] on div at bounding box center [256, 95] width 23 height 27
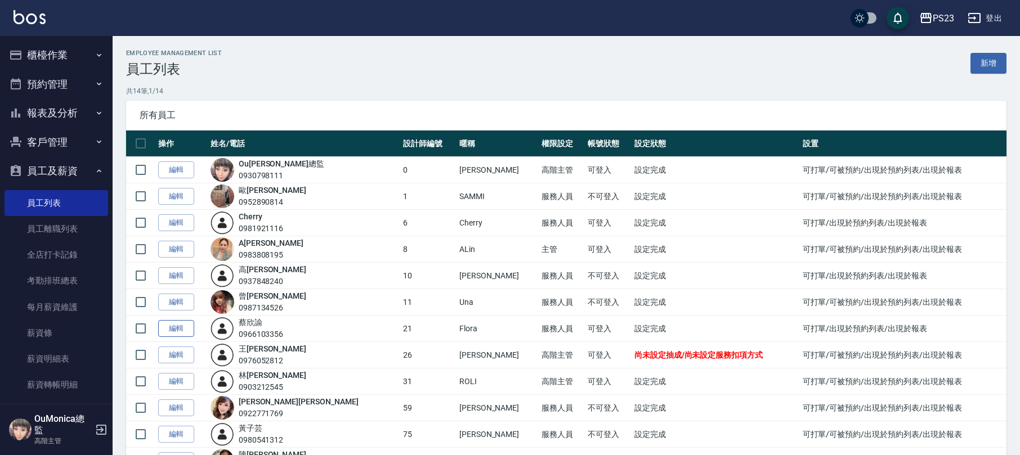
click at [174, 329] on link "編輯" at bounding box center [176, 328] width 36 height 17
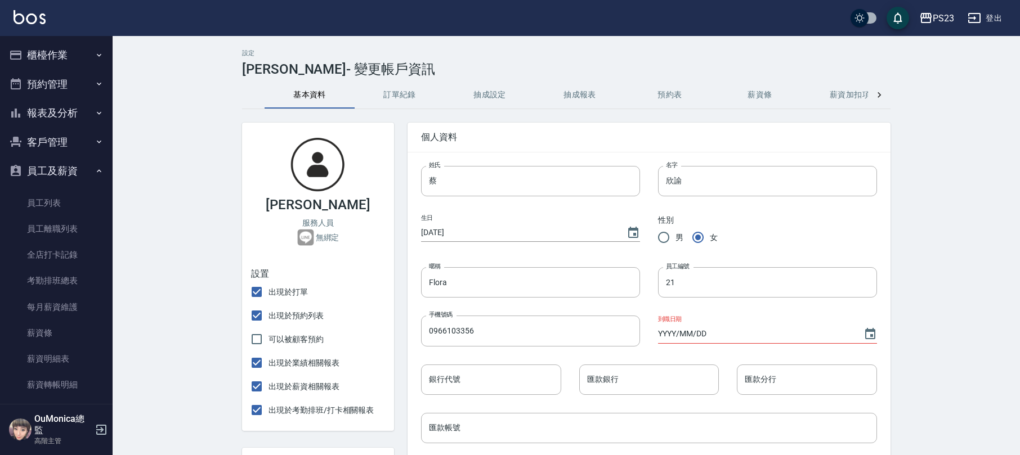
click at [482, 93] on button "抽成設定" at bounding box center [490, 95] width 90 height 27
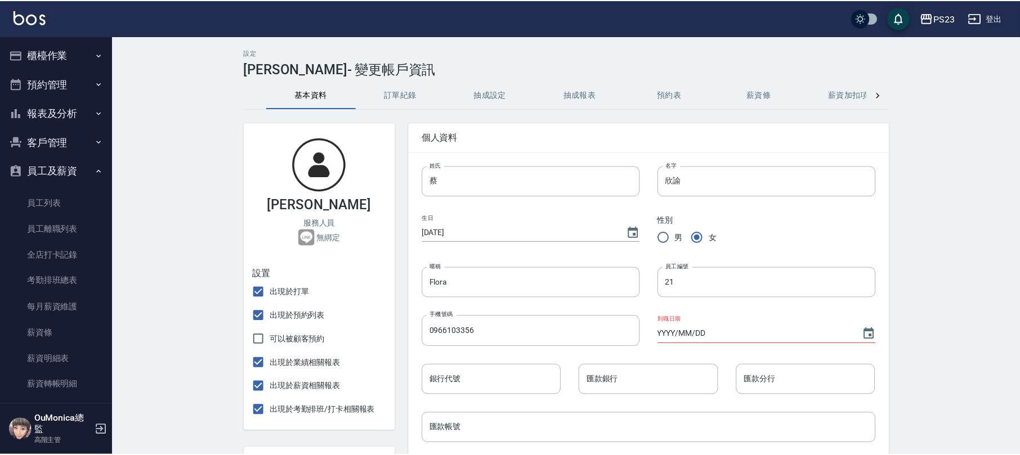
scroll to position [118, 0]
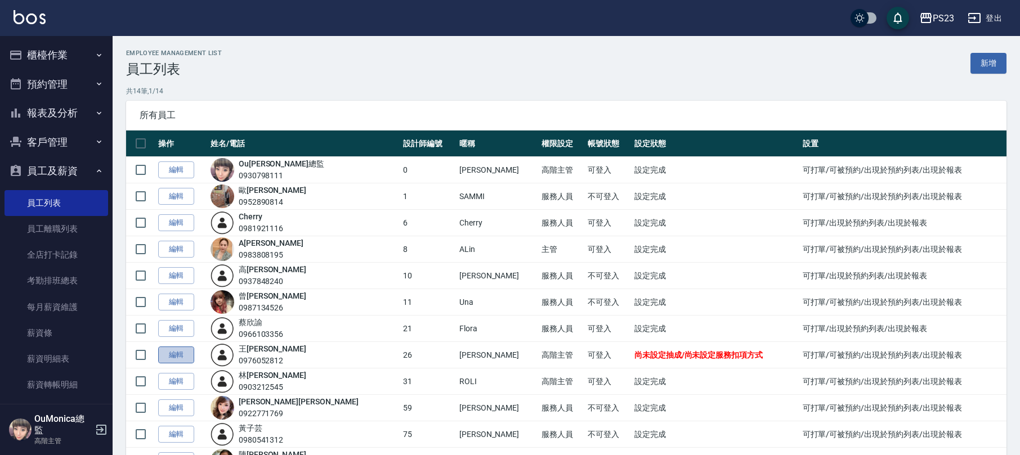
click at [177, 358] on link "編輯" at bounding box center [176, 355] width 36 height 17
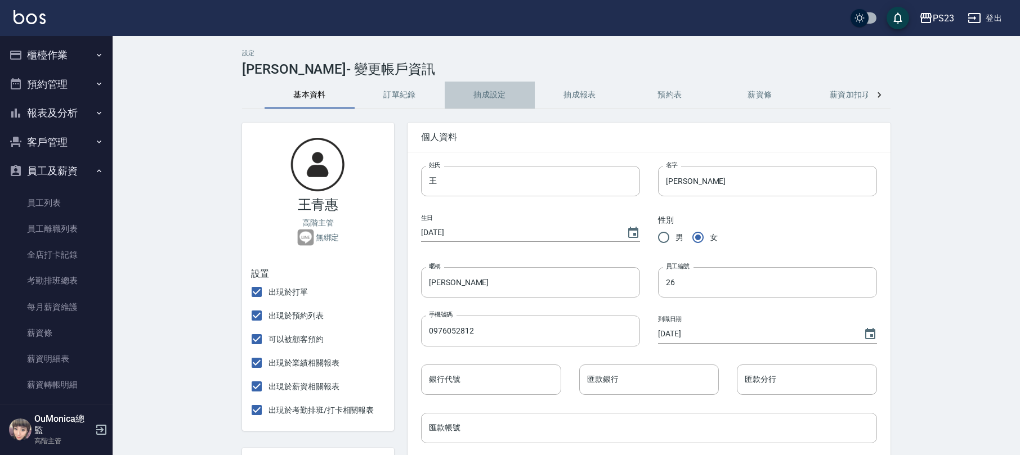
click at [478, 91] on button "抽成設定" at bounding box center [490, 95] width 90 height 27
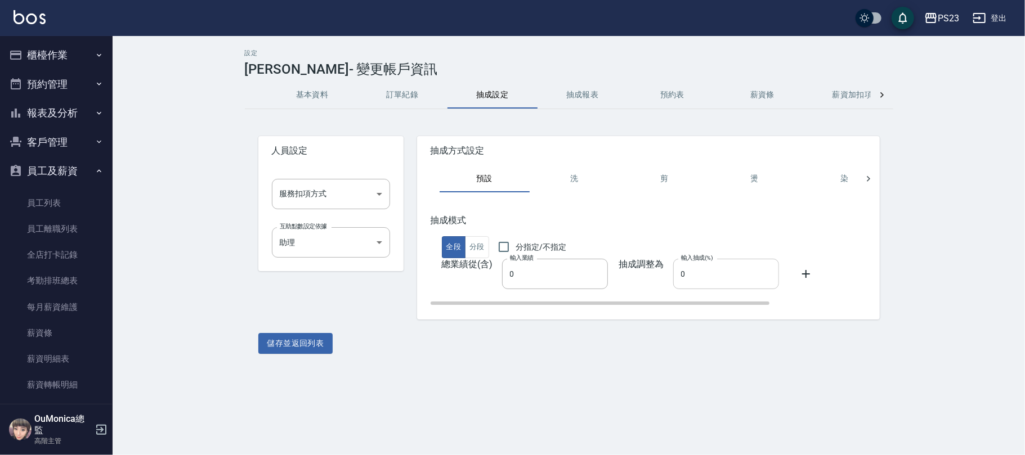
click at [675, 272] on input "0" at bounding box center [726, 274] width 106 height 30
type input "40"
click at [301, 348] on button "儲存並返回列表" at bounding box center [295, 343] width 75 height 21
click at [363, 196] on body "PS23 登出 櫃檯作業 打帳單 帳單列表 掛單列表 座位開單 營業儀表板 現金收支登錄 高階收支登錄 材料自購登錄 每日結帳 排班表 現場電腦打卡 掃碼打卡…" at bounding box center [512, 227] width 1025 height 455
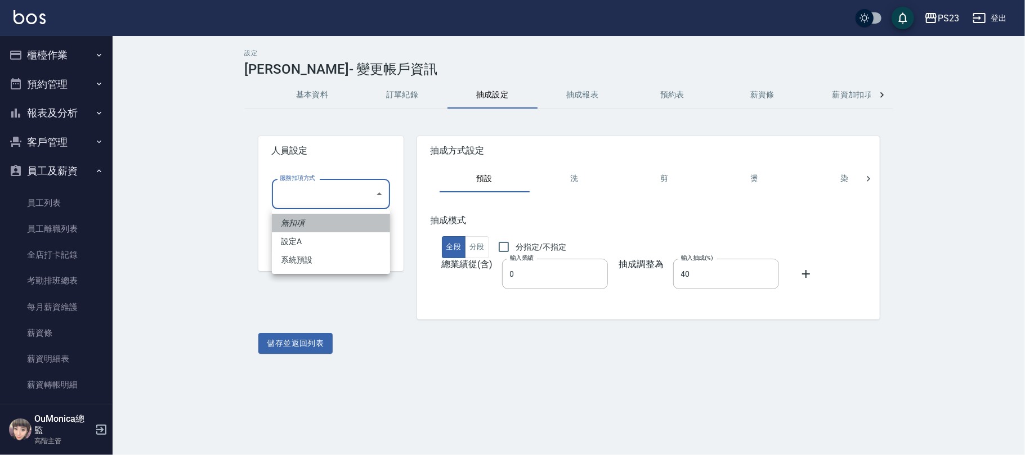
click at [342, 223] on li "無扣項" at bounding box center [331, 223] width 118 height 19
type input "無扣項"
click at [304, 348] on button "儲存並返回列表" at bounding box center [295, 343] width 75 height 21
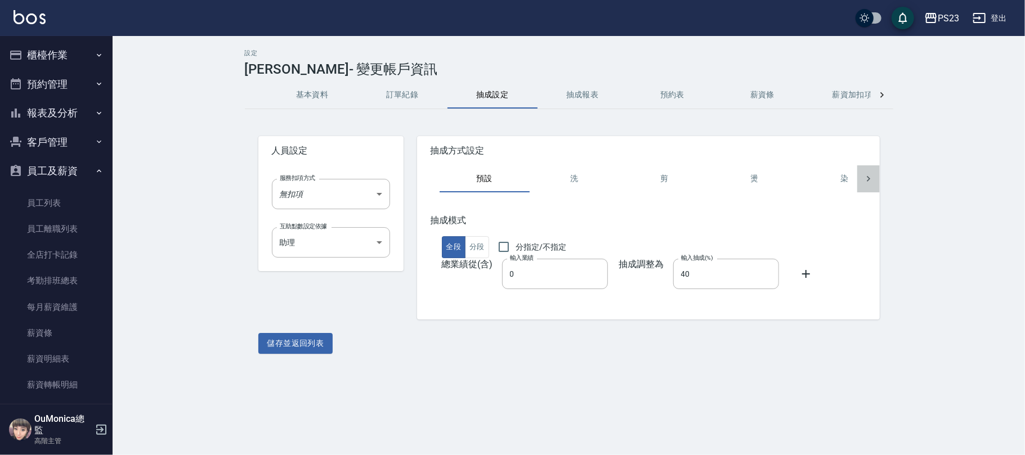
click at [870, 169] on div at bounding box center [868, 178] width 23 height 27
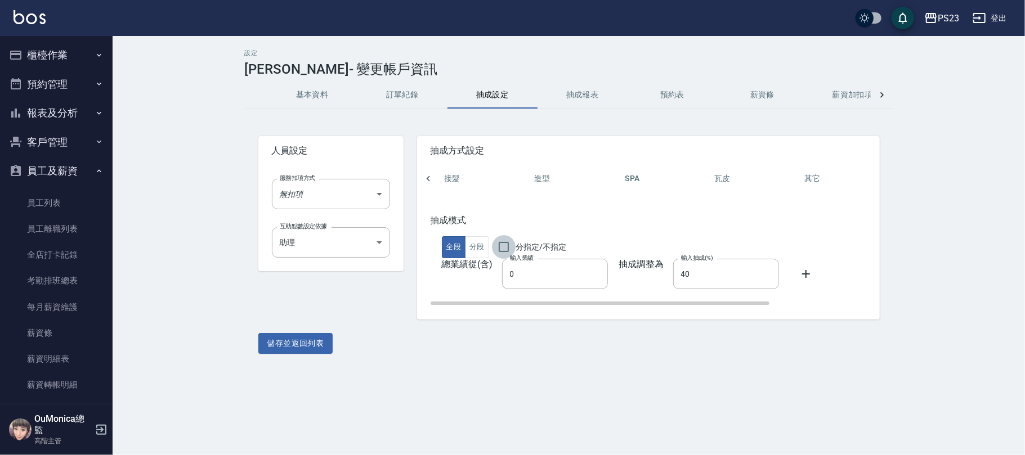
click at [506, 244] on input "分指定/不指定" at bounding box center [504, 247] width 24 height 24
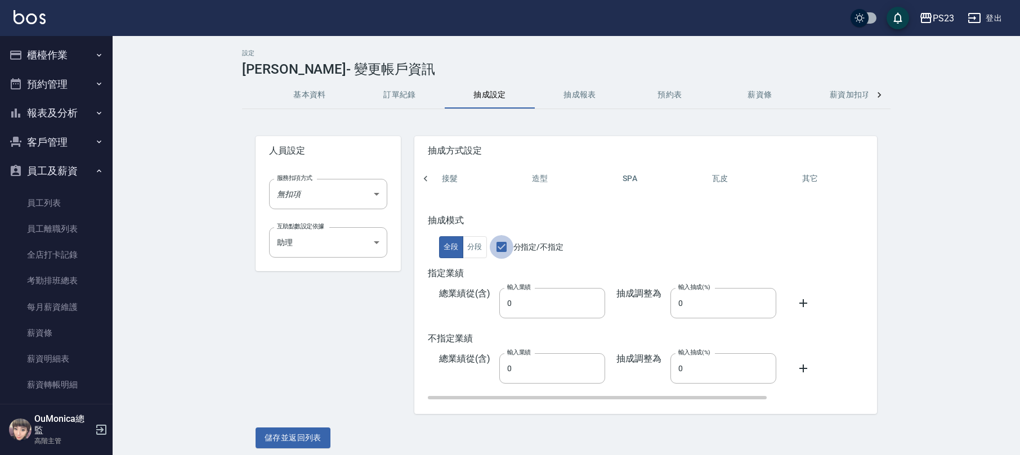
click at [506, 244] on input "分指定/不指定" at bounding box center [502, 247] width 24 height 24
checkbox input "false"
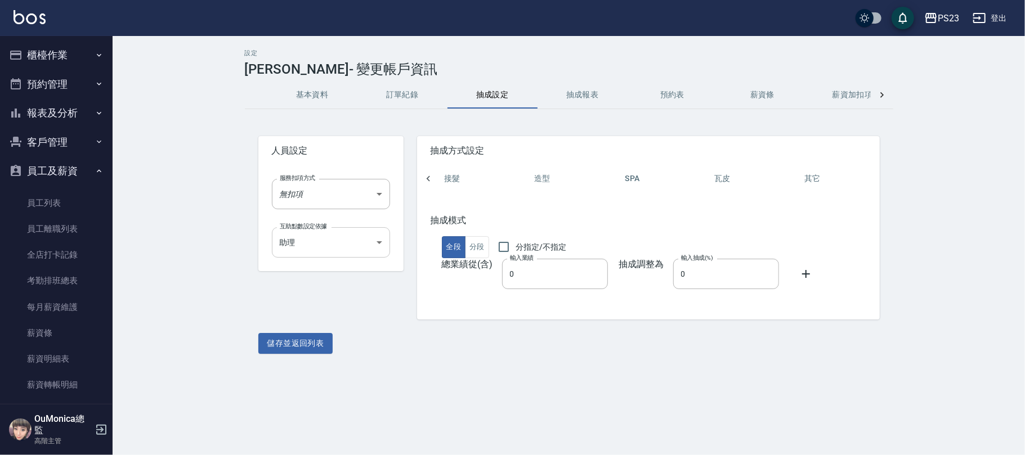
click at [334, 239] on body "PS23 登出 櫃檯作業 打帳單 帳單列表 掛單列表 座位開單 營業儀表板 現金收支登錄 高階收支登錄 材料自購登錄 每日結帳 排班表 現場電腦打卡 掃碼打卡…" at bounding box center [512, 227] width 1025 height 455
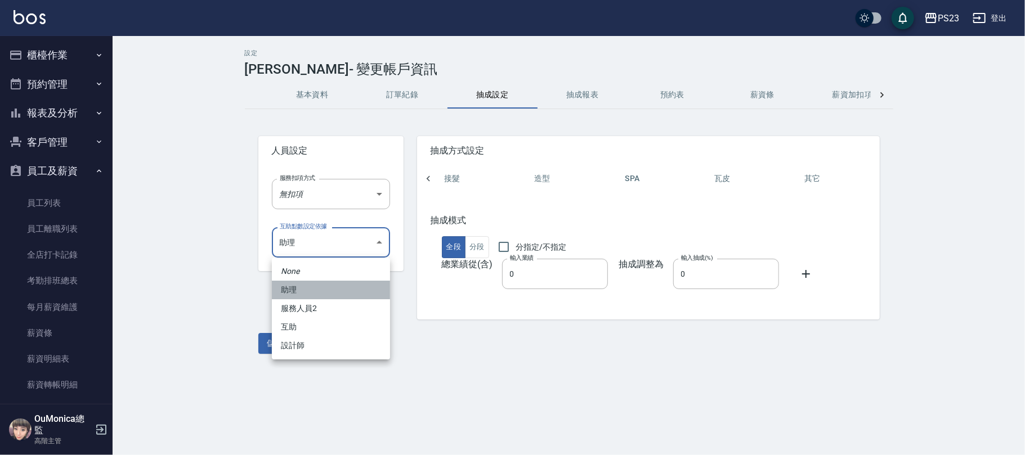
click at [294, 289] on li "助理" at bounding box center [331, 290] width 118 height 19
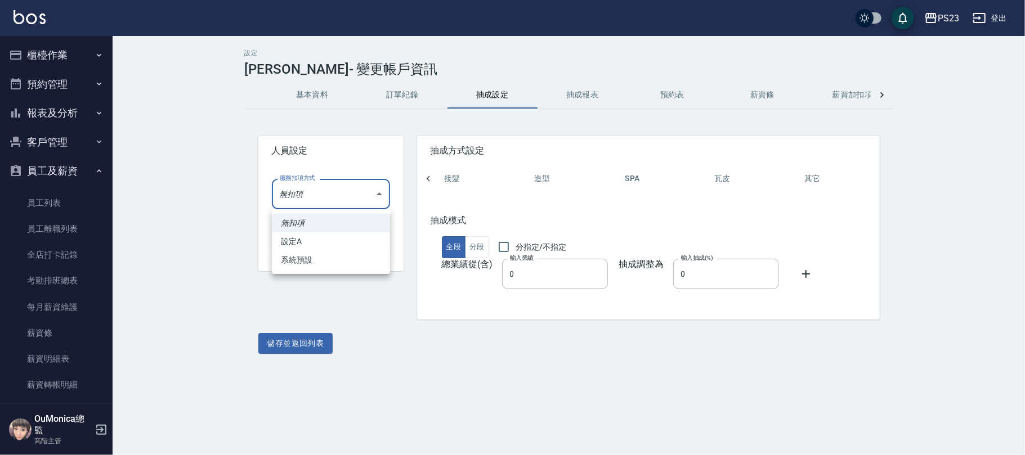
click at [316, 195] on body "PS23 登出 櫃檯作業 打帳單 帳單列表 掛單列表 座位開單 營業儀表板 現金收支登錄 高階收支登錄 材料自購登錄 每日結帳 排班表 現場電腦打卡 掃碼打卡…" at bounding box center [512, 227] width 1025 height 455
click at [309, 244] on li "設定A" at bounding box center [331, 241] width 118 height 19
type input "設定A"
click at [309, 346] on button "儲存並返回列表" at bounding box center [295, 343] width 75 height 21
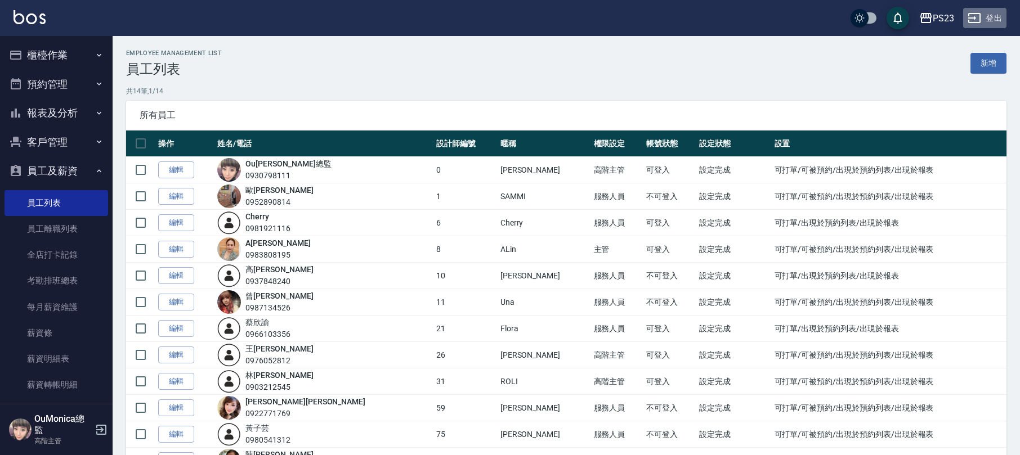
click at [991, 16] on button "登出" at bounding box center [984, 18] width 43 height 21
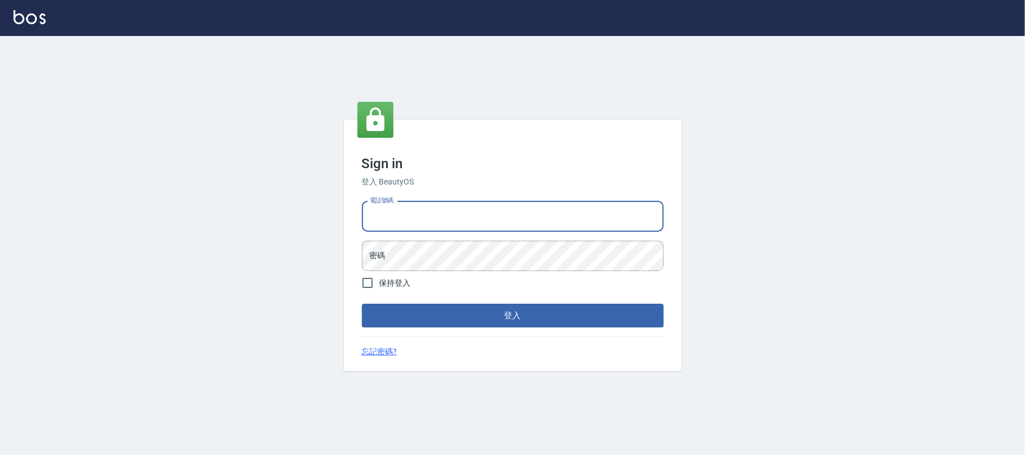
click at [421, 215] on input "電話號碼" at bounding box center [513, 216] width 302 height 30
type input "0225420586"
click at [388, 273] on label "保持登入" at bounding box center [383, 283] width 55 height 24
click at [379, 273] on input "保持登入" at bounding box center [368, 283] width 24 height 24
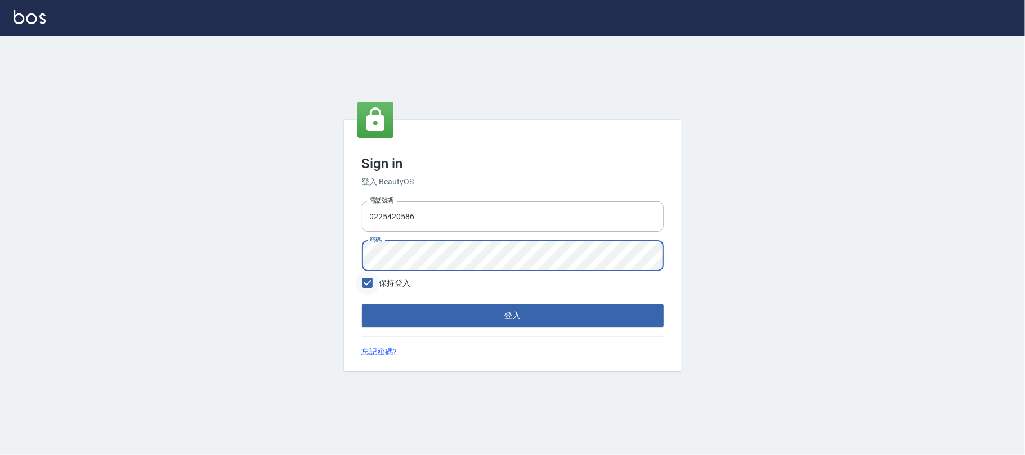
click at [366, 280] on input "保持登入" at bounding box center [368, 283] width 24 height 24
checkbox input "false"
click at [437, 320] on button "登入" at bounding box center [513, 316] width 302 height 24
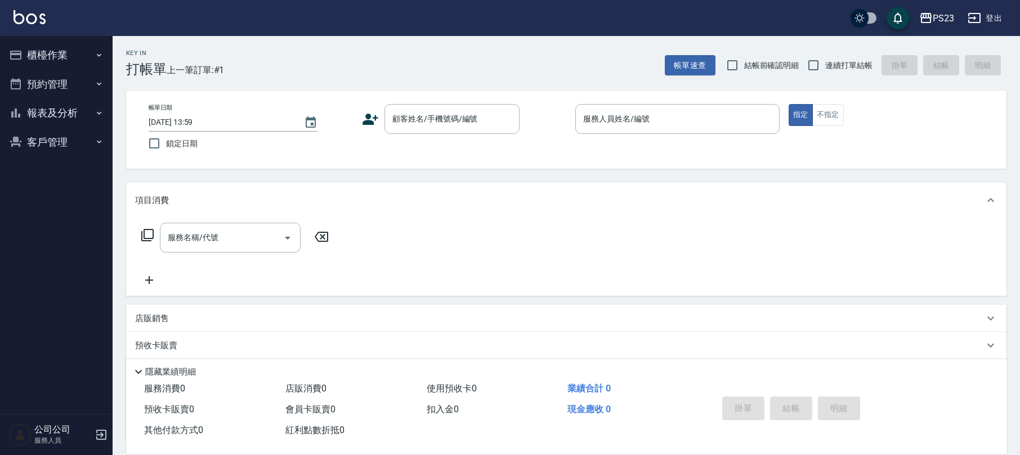
click at [149, 231] on icon at bounding box center [148, 235] width 14 height 14
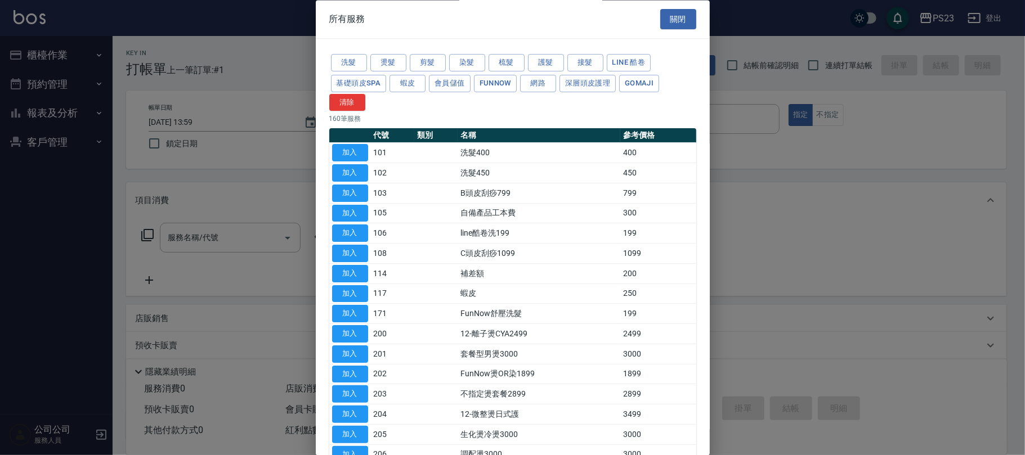
click at [510, 167] on td "洗髮450" at bounding box center [539, 173] width 163 height 20
click at [355, 154] on button "加入" at bounding box center [350, 153] width 36 height 17
type input "洗髮400(101)"
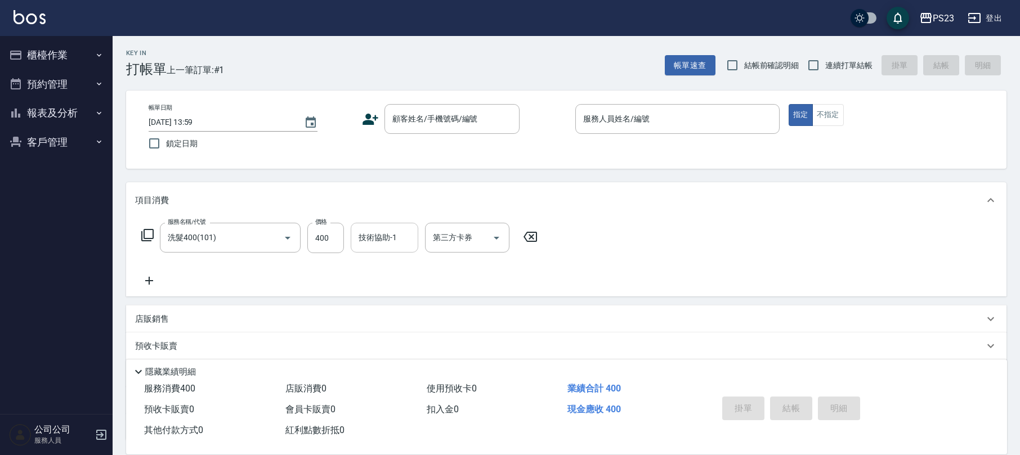
click at [397, 237] on input "技術協助-1" at bounding box center [384, 238] width 57 height 20
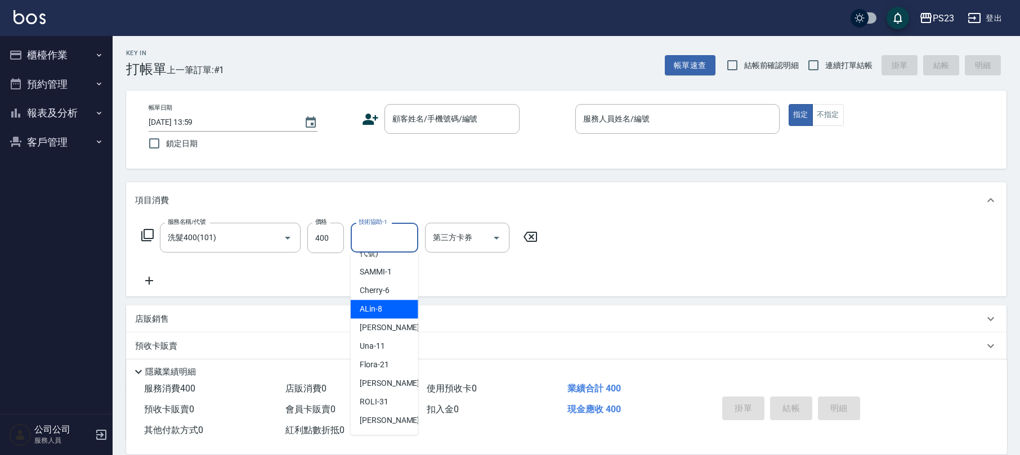
scroll to position [46, 0]
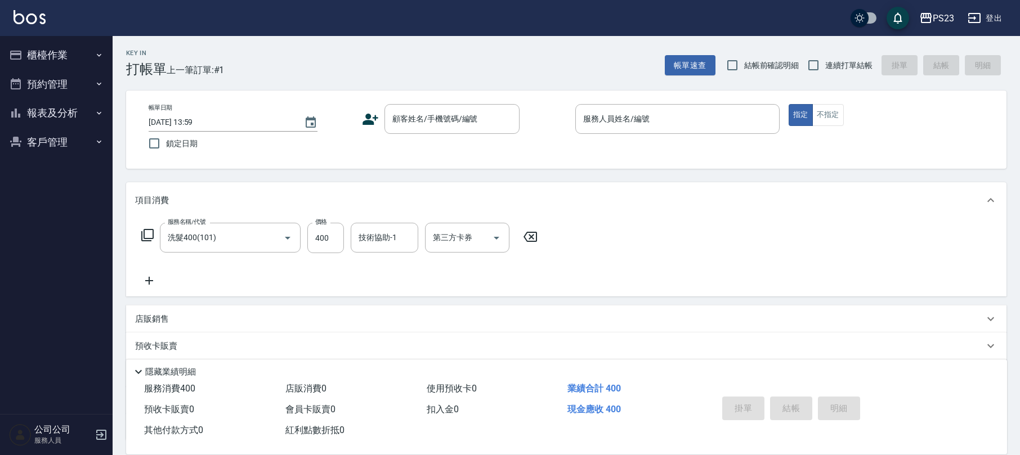
click at [530, 237] on icon at bounding box center [530, 237] width 14 height 10
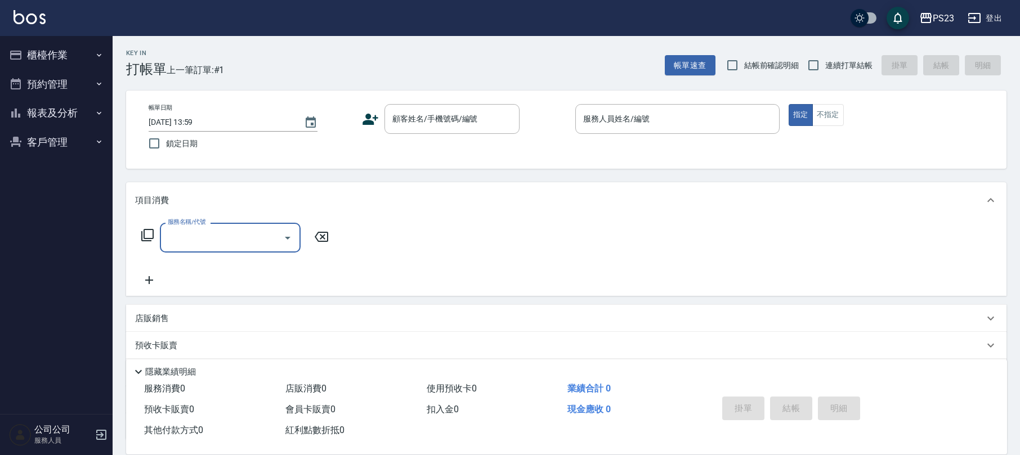
click at [66, 57] on button "櫃檯作業" at bounding box center [57, 55] width 104 height 29
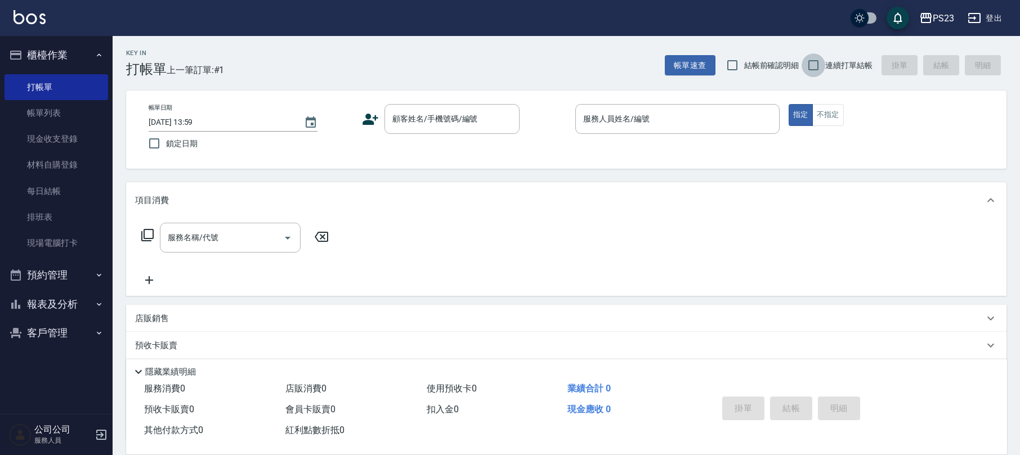
click at [816, 63] on input "連續打單結帳" at bounding box center [813, 65] width 24 height 24
checkbox input "true"
